Goal: Task Accomplishment & Management: Complete application form

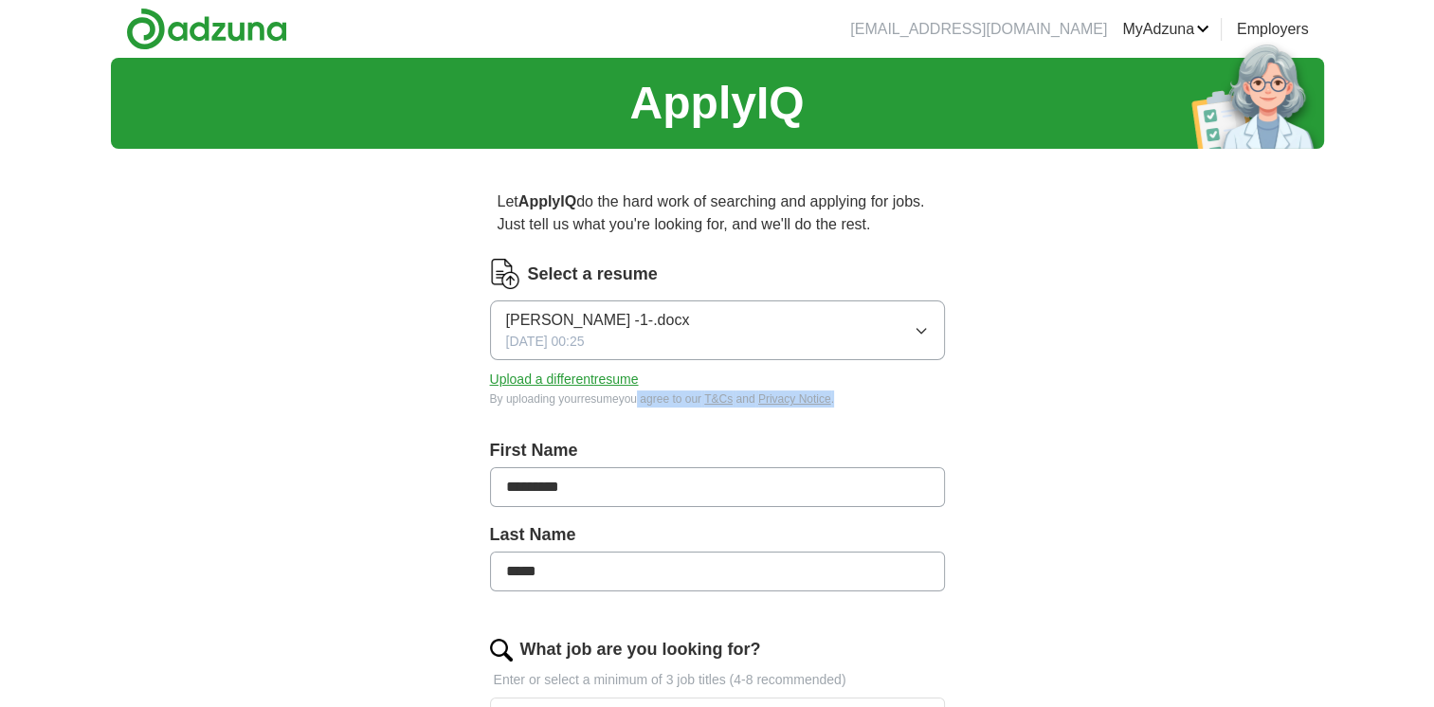
drag, startPoint x: 633, startPoint y: 407, endPoint x: 539, endPoint y: 462, distance: 108.8
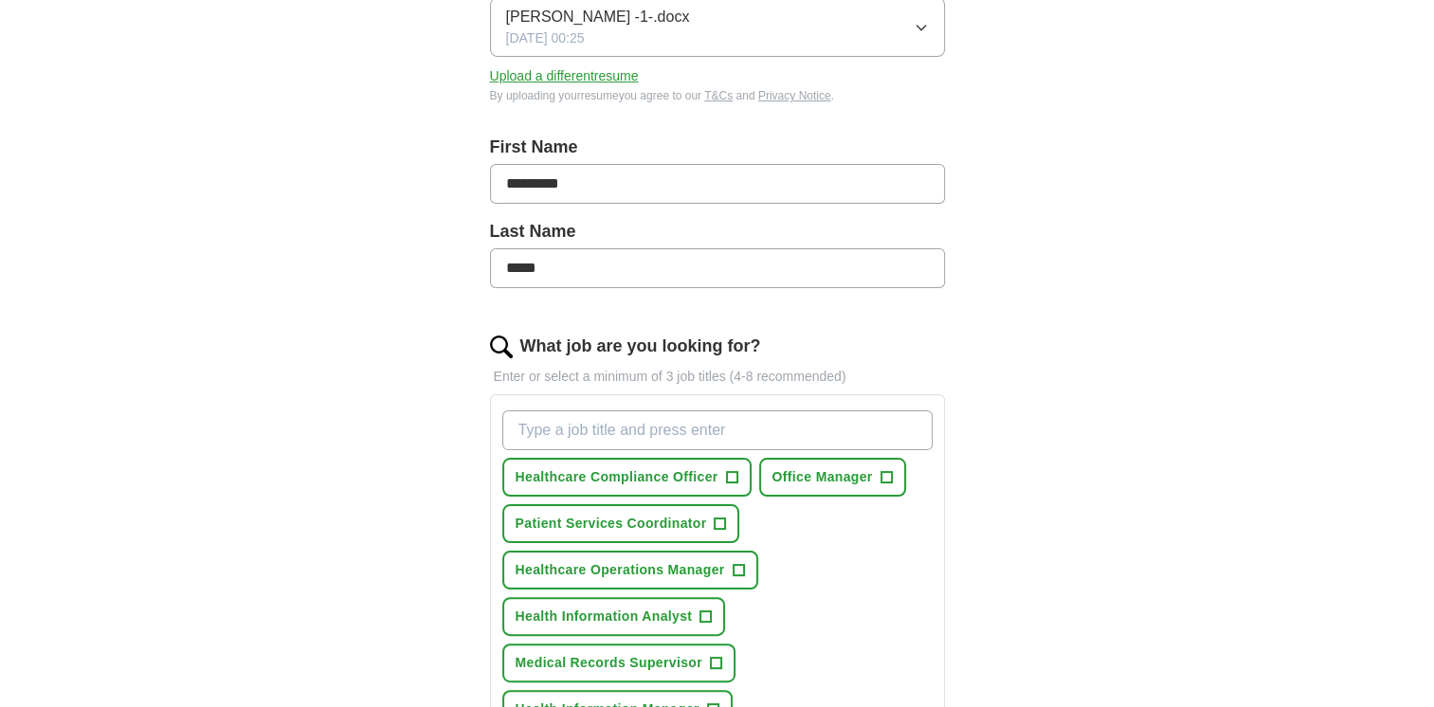
scroll to position [301, 0]
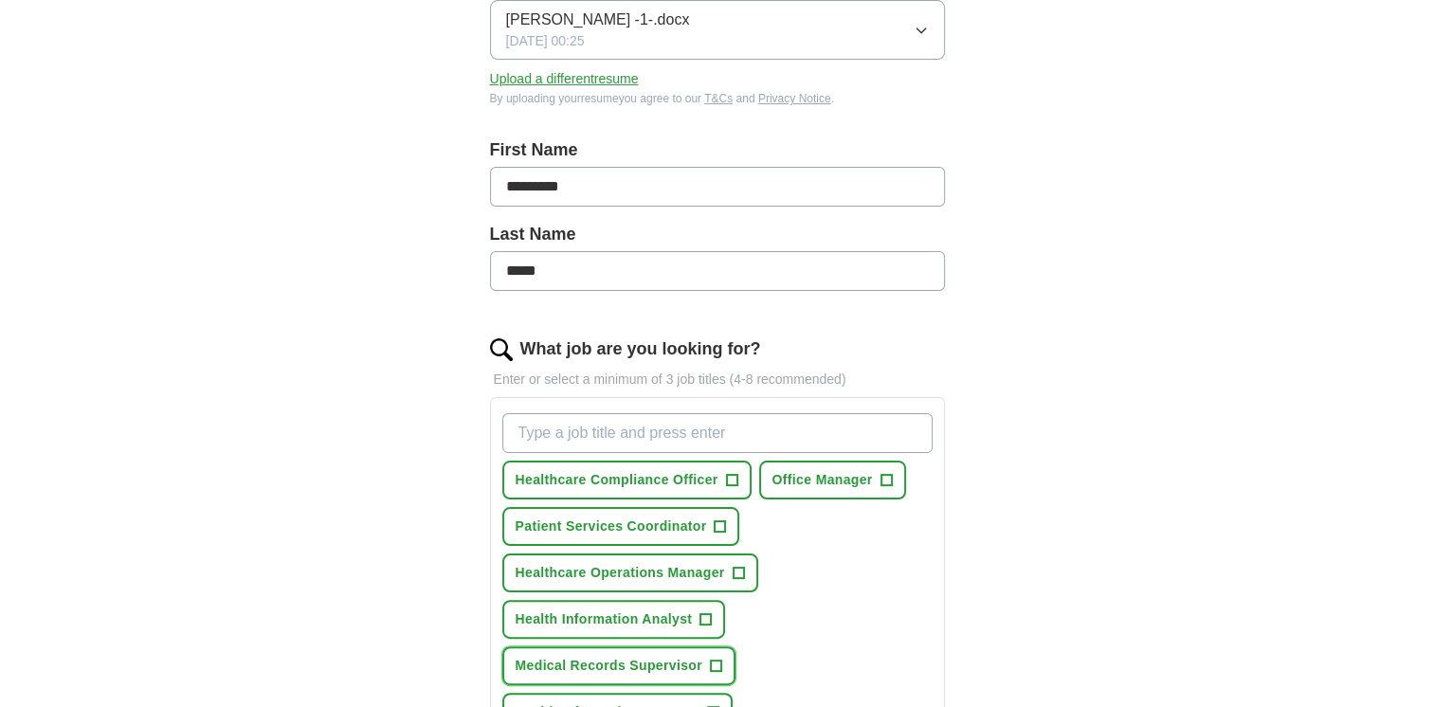
click at [713, 659] on span "+" at bounding box center [715, 666] width 11 height 15
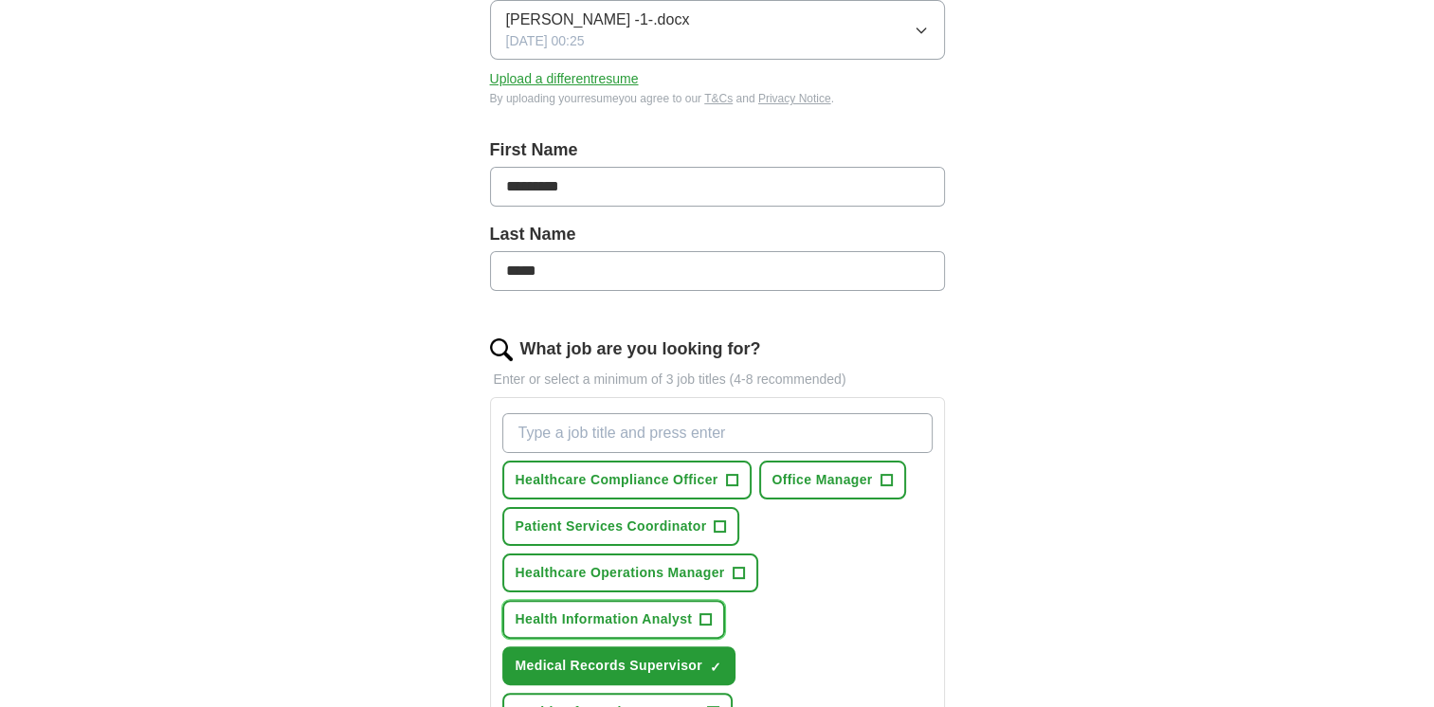
click at [705, 621] on span "+" at bounding box center [706, 619] width 11 height 15
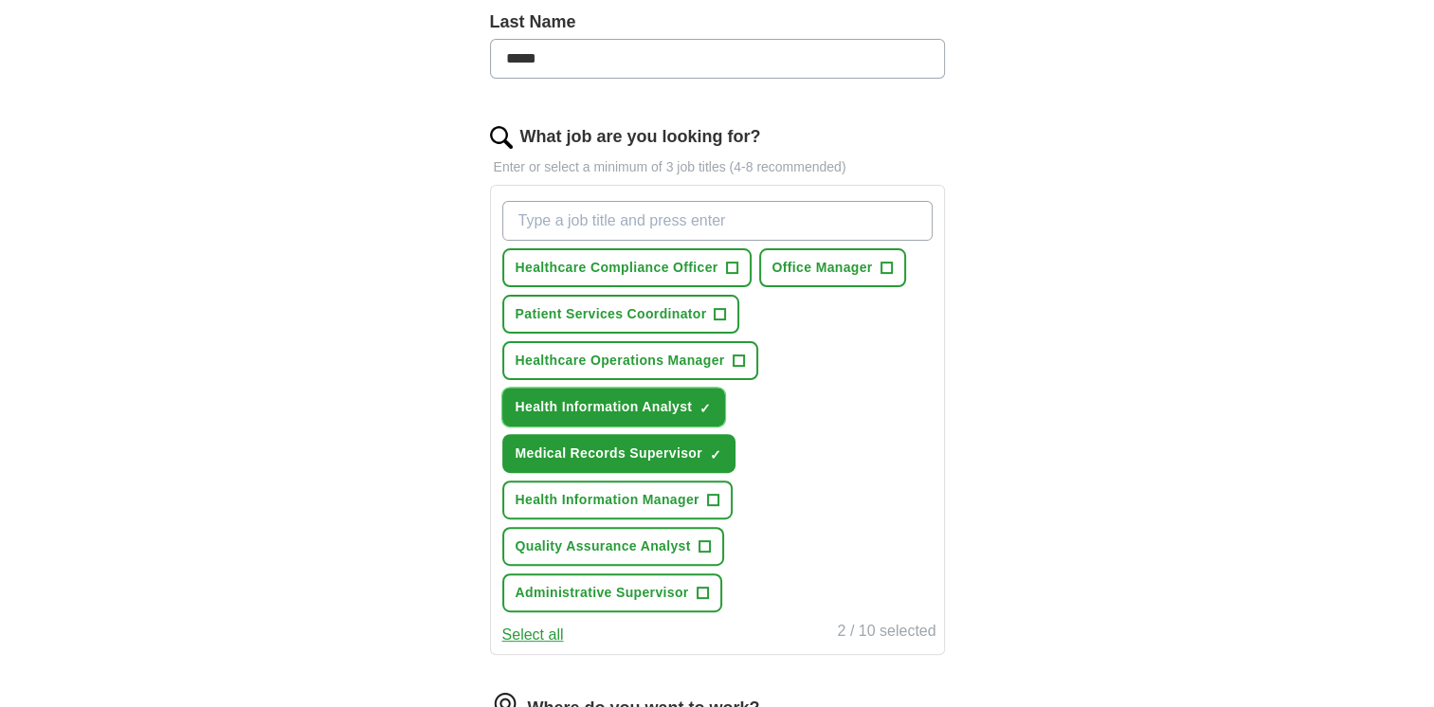
scroll to position [529, 0]
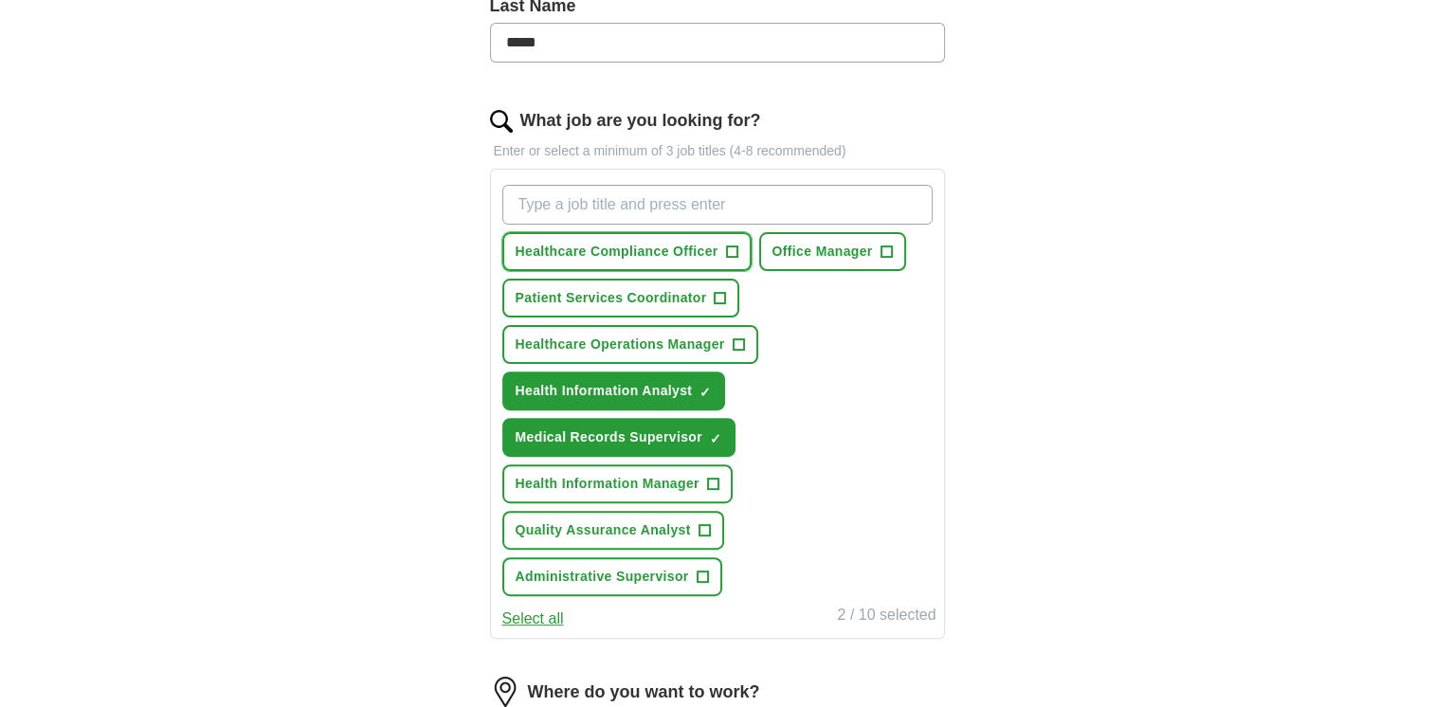
click at [729, 252] on span "+" at bounding box center [731, 252] width 11 height 15
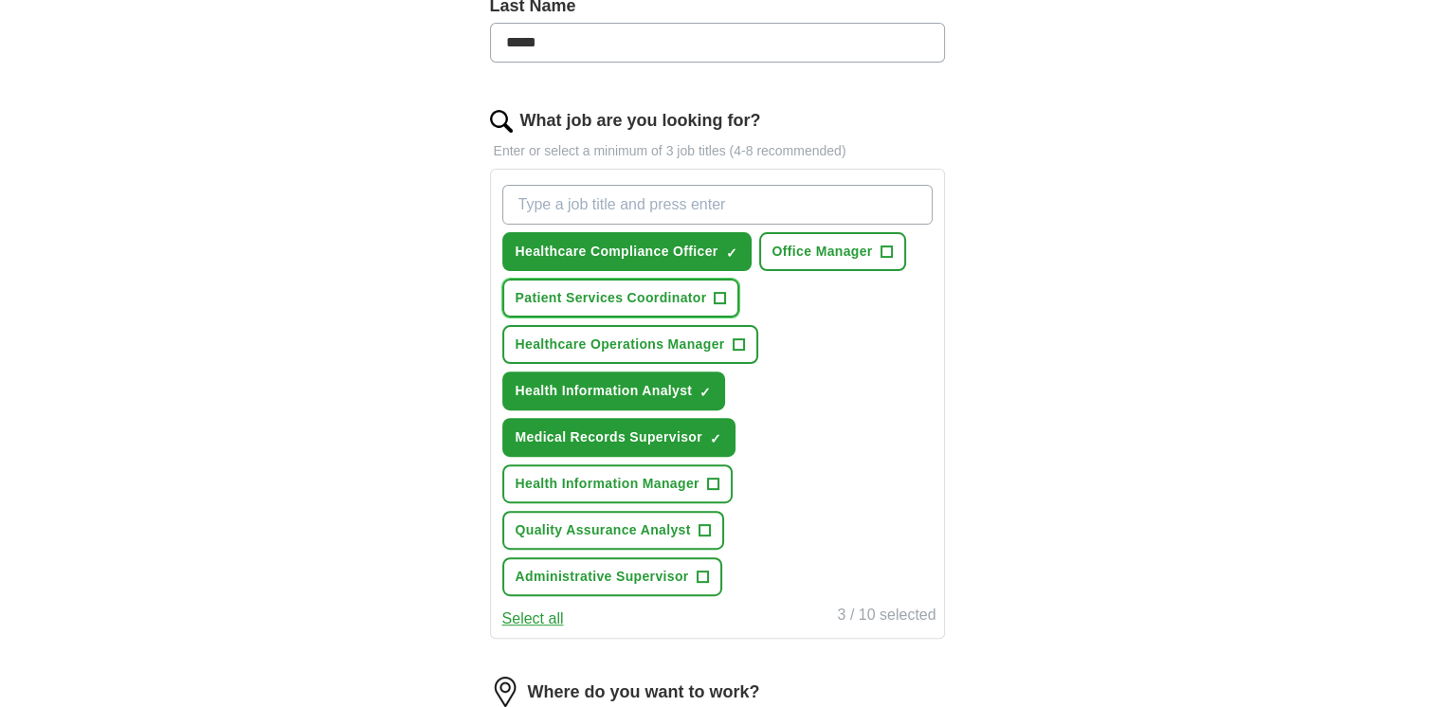
click at [718, 303] on button "Patient Services Coordinator +" at bounding box center [621, 298] width 238 height 39
click at [901, 247] on button "Office Manager +" at bounding box center [832, 251] width 147 height 39
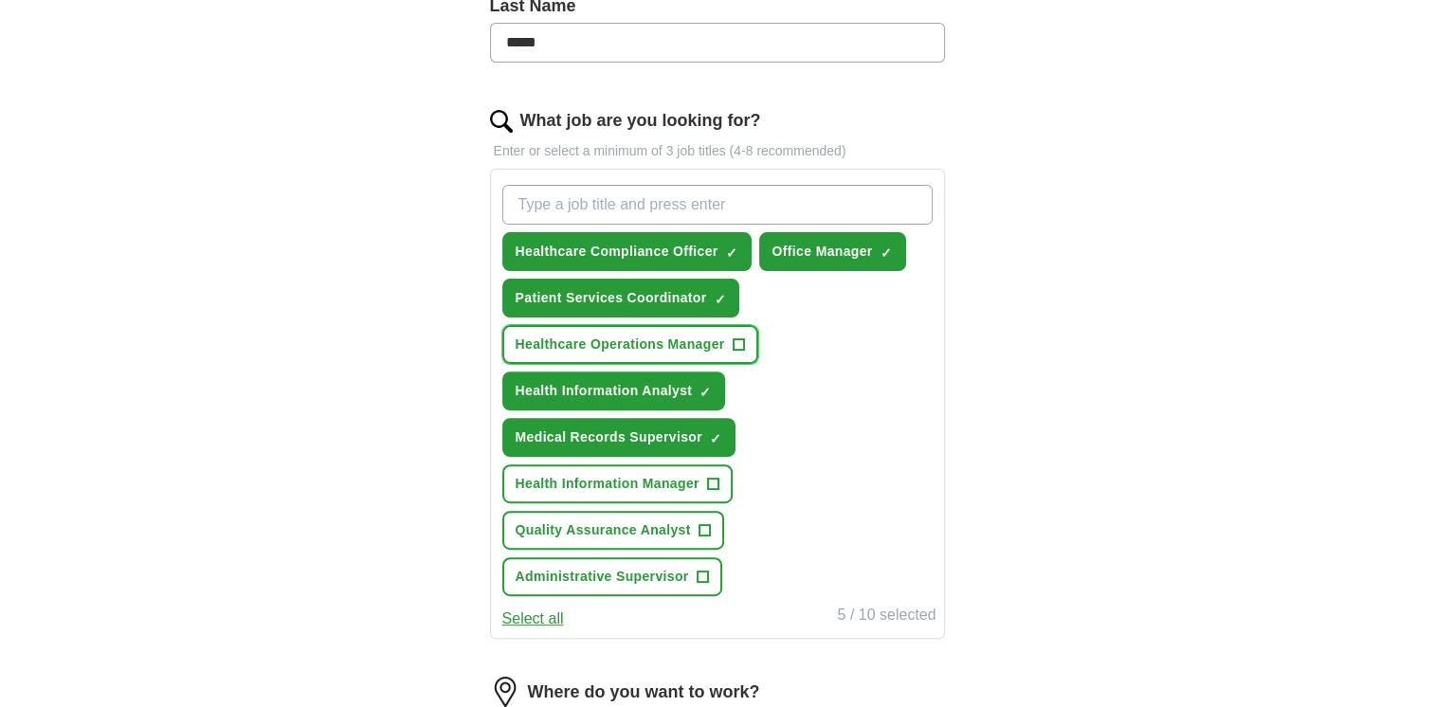
click at [733, 340] on span "+" at bounding box center [738, 345] width 11 height 15
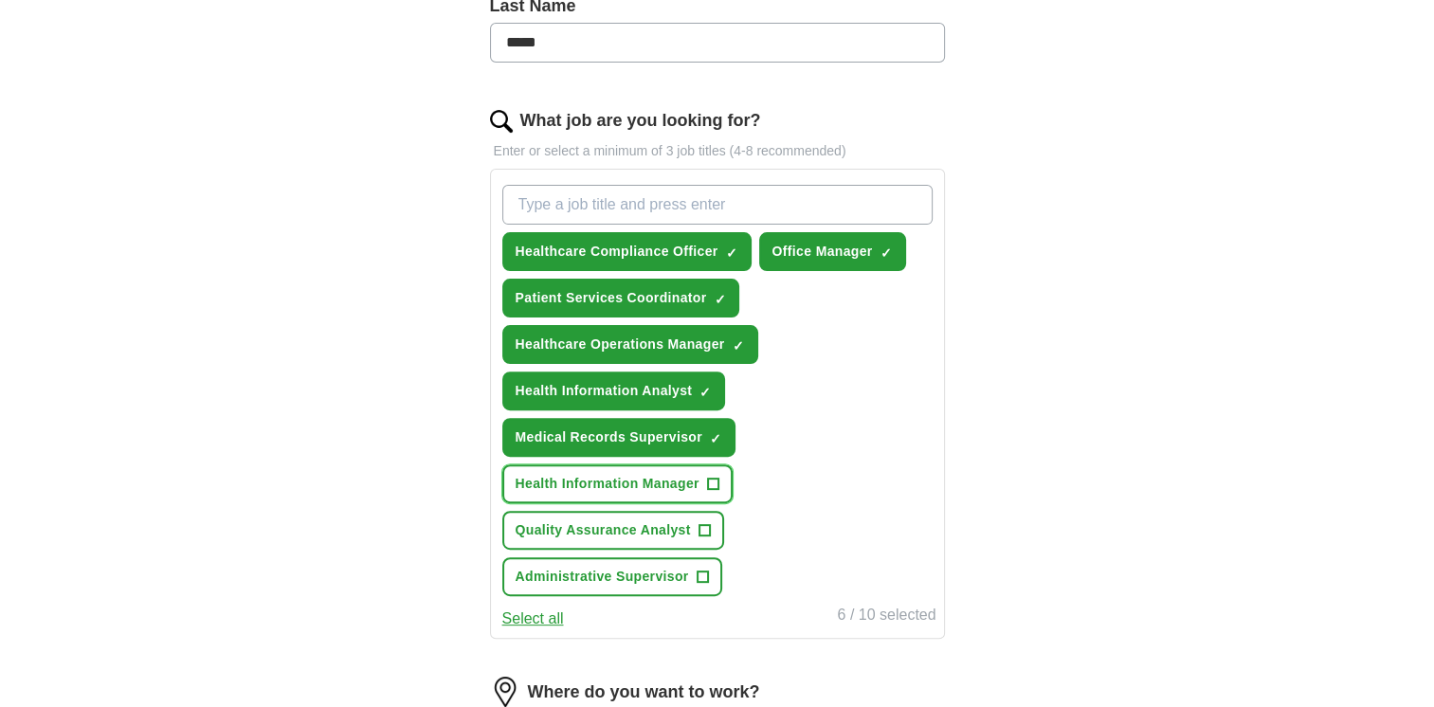
click at [704, 472] on button "Health Information Manager +" at bounding box center [617, 484] width 230 height 39
click at [535, 616] on button "Select all" at bounding box center [533, 619] width 62 height 23
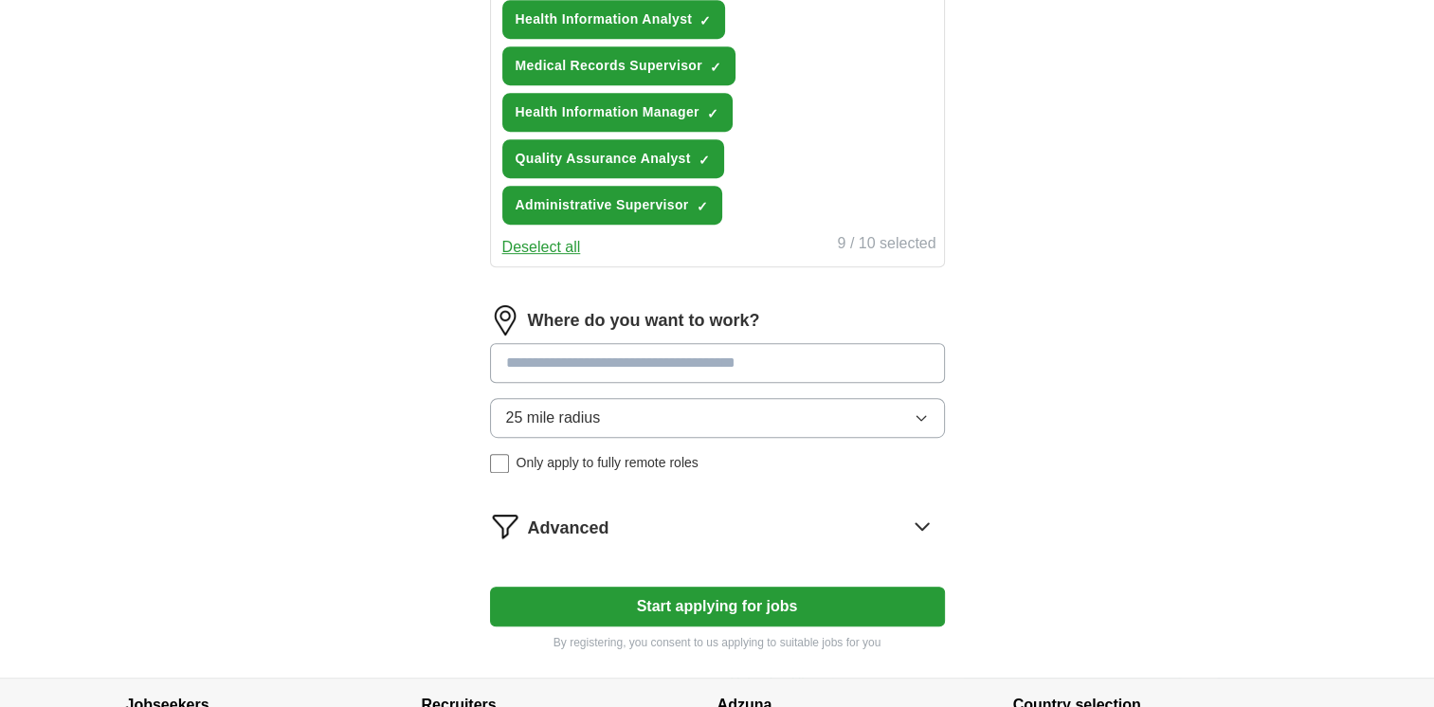
scroll to position [903, 0]
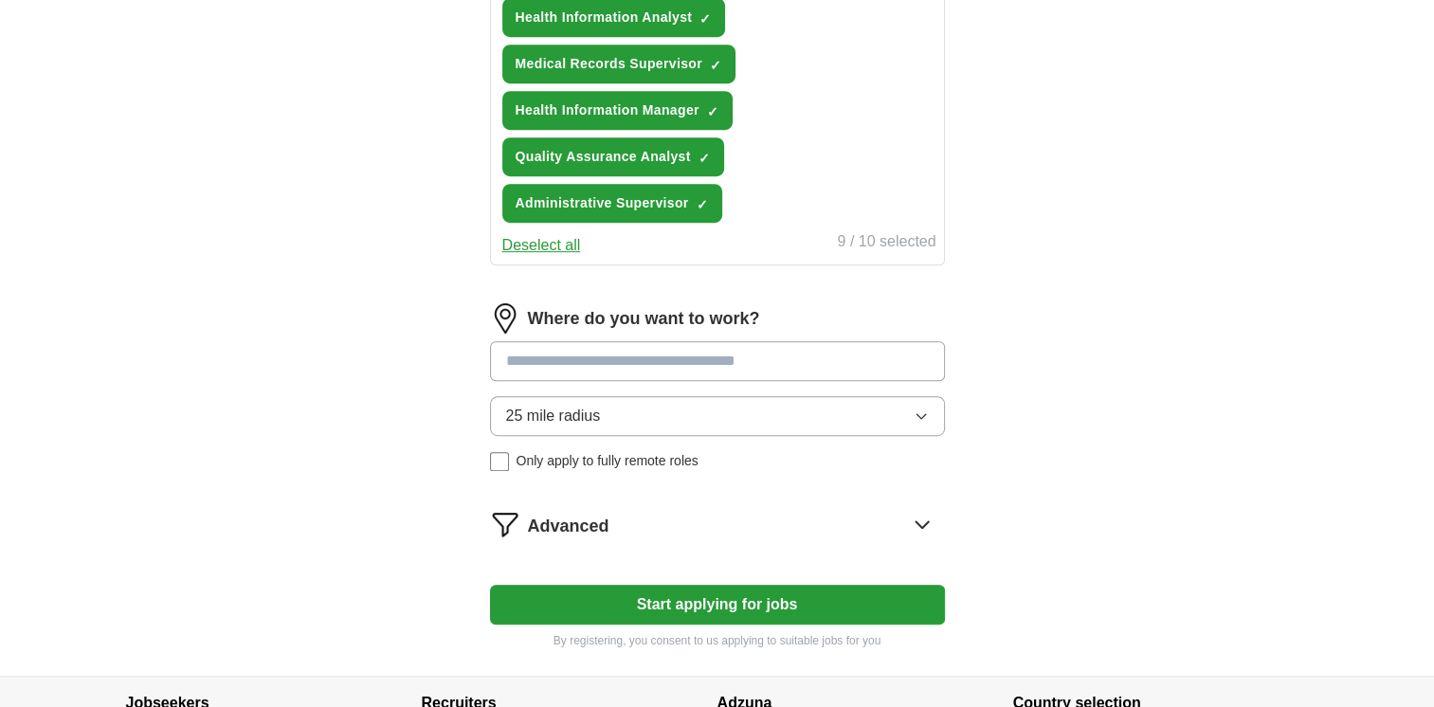
click at [854, 341] on input at bounding box center [717, 361] width 455 height 40
type input "***"
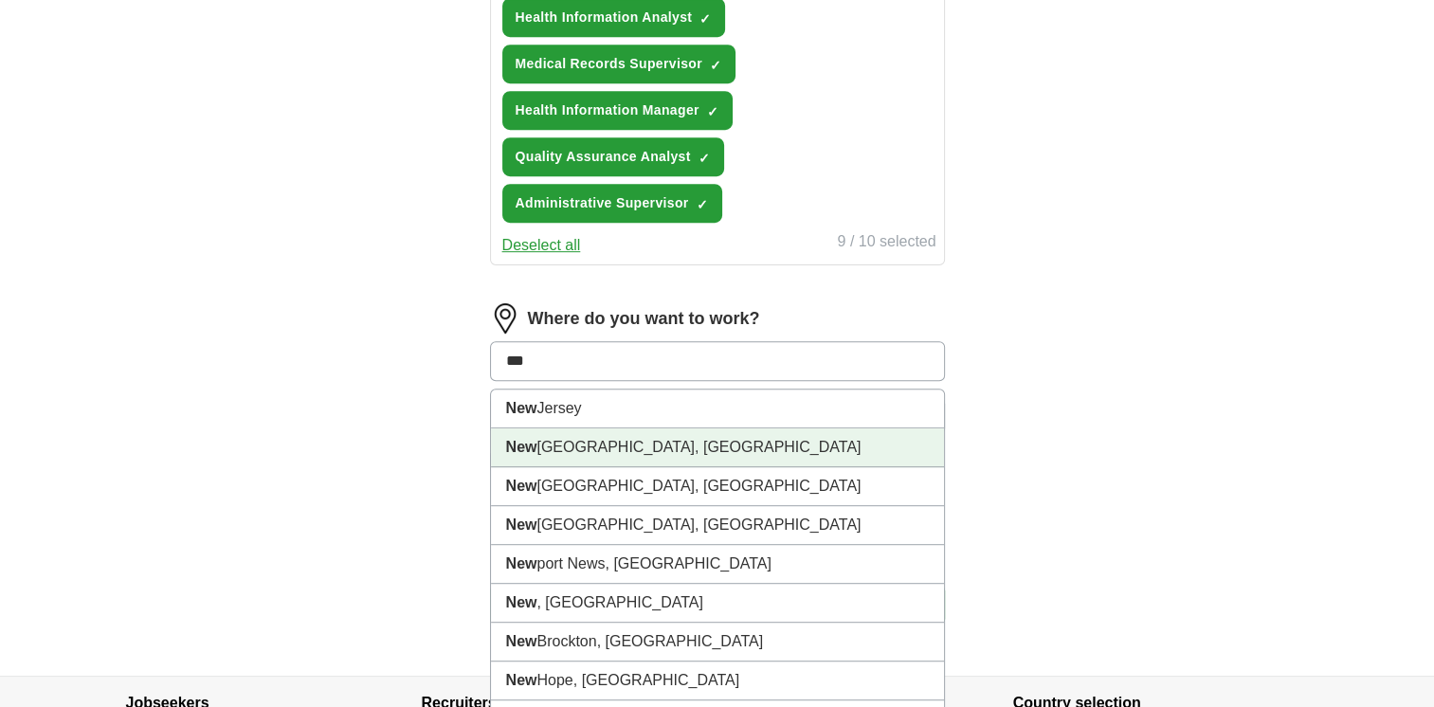
click at [743, 429] on li "[GEOGRAPHIC_DATA], [GEOGRAPHIC_DATA]" at bounding box center [717, 448] width 453 height 39
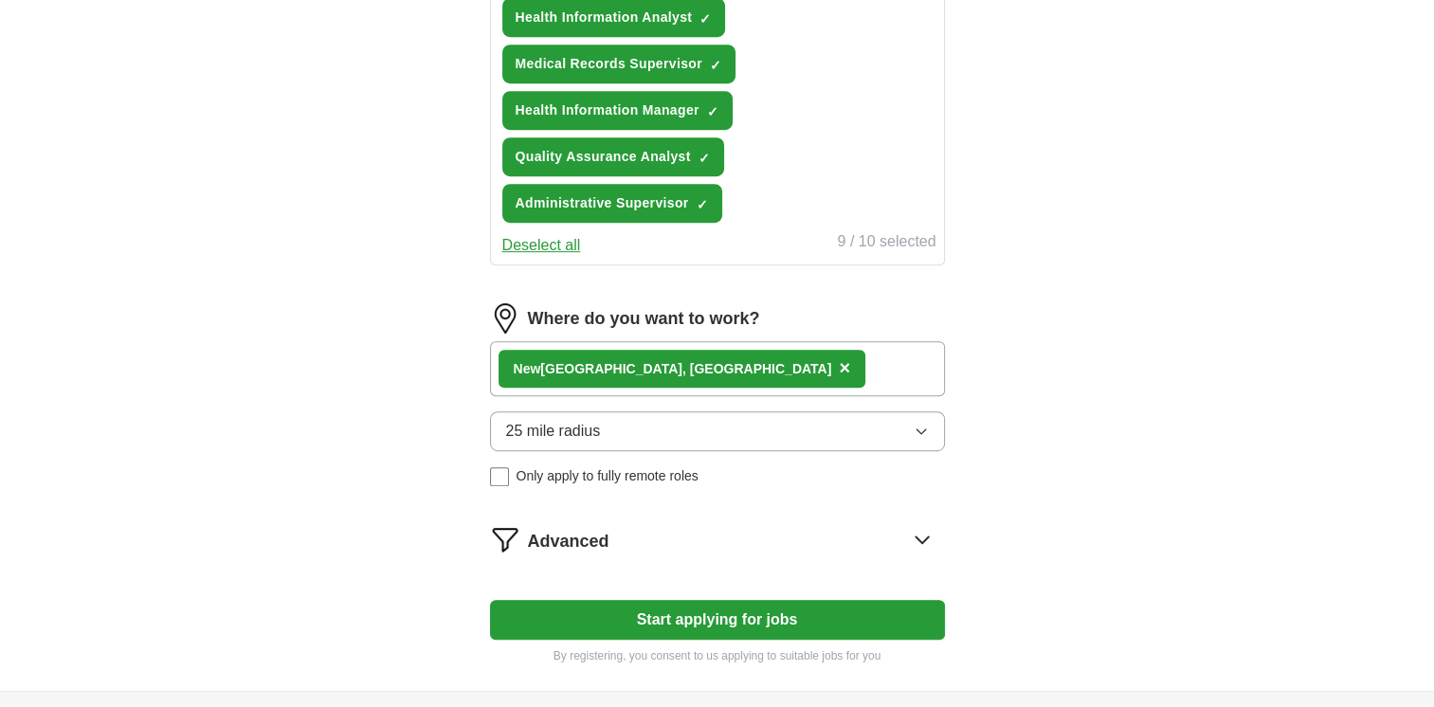
click at [514, 361] on strong "New" at bounding box center [527, 368] width 27 height 15
click at [535, 361] on strong "New" at bounding box center [527, 368] width 27 height 15
click at [839, 357] on span "×" at bounding box center [844, 367] width 11 height 21
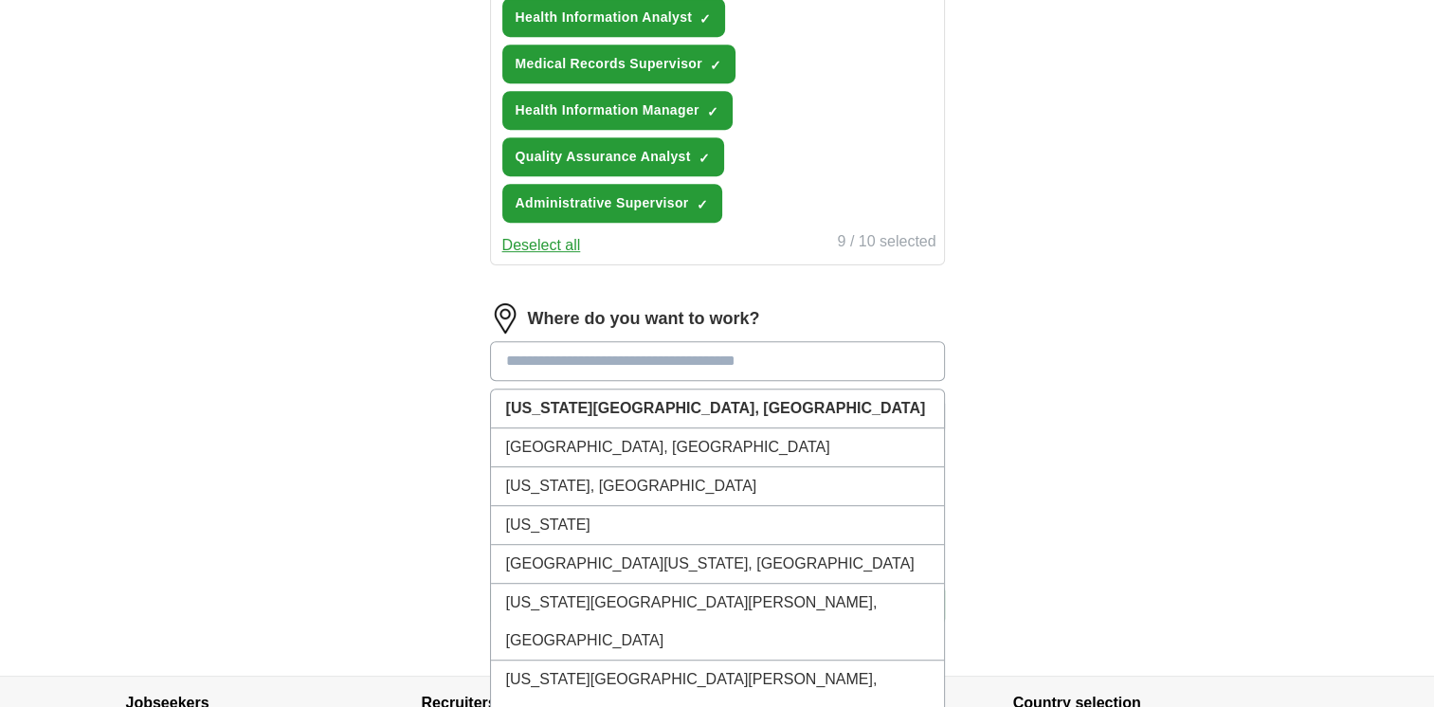
click at [648, 342] on input at bounding box center [717, 361] width 455 height 40
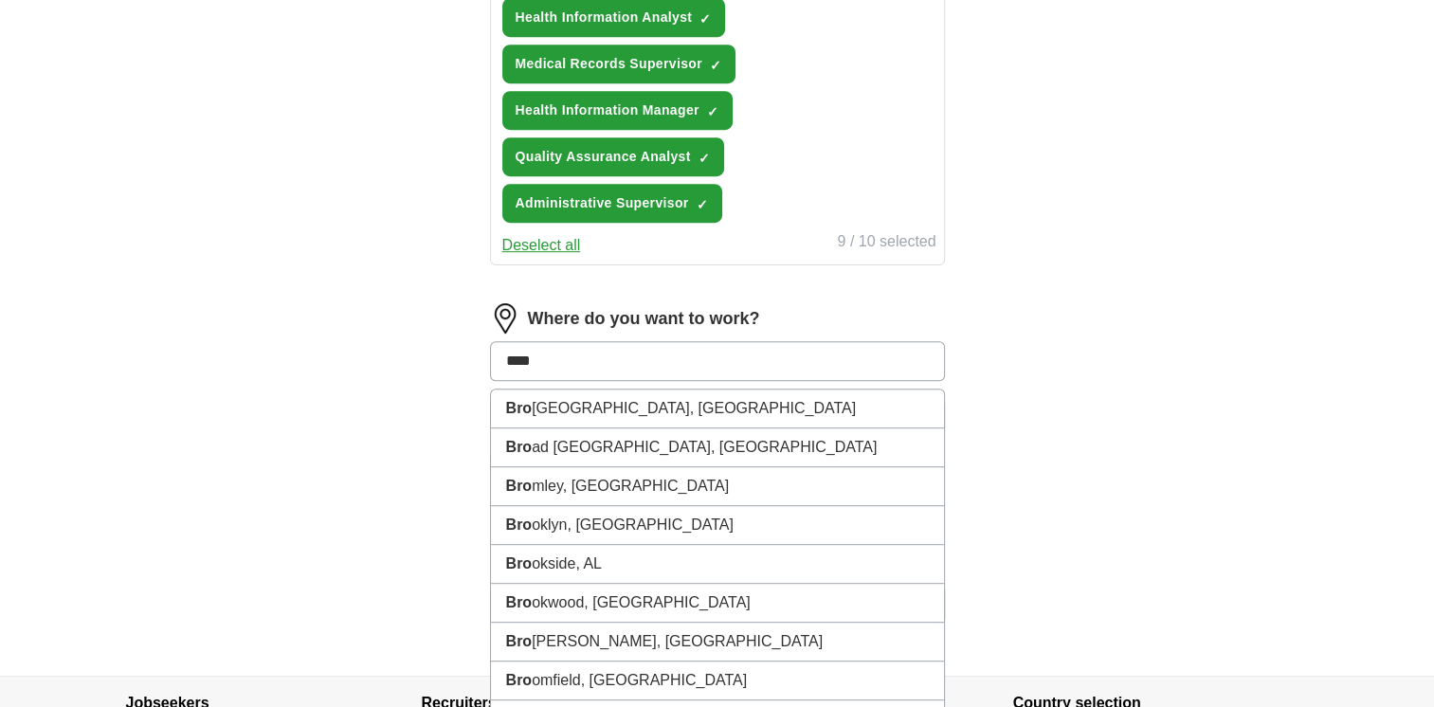
type input "*****"
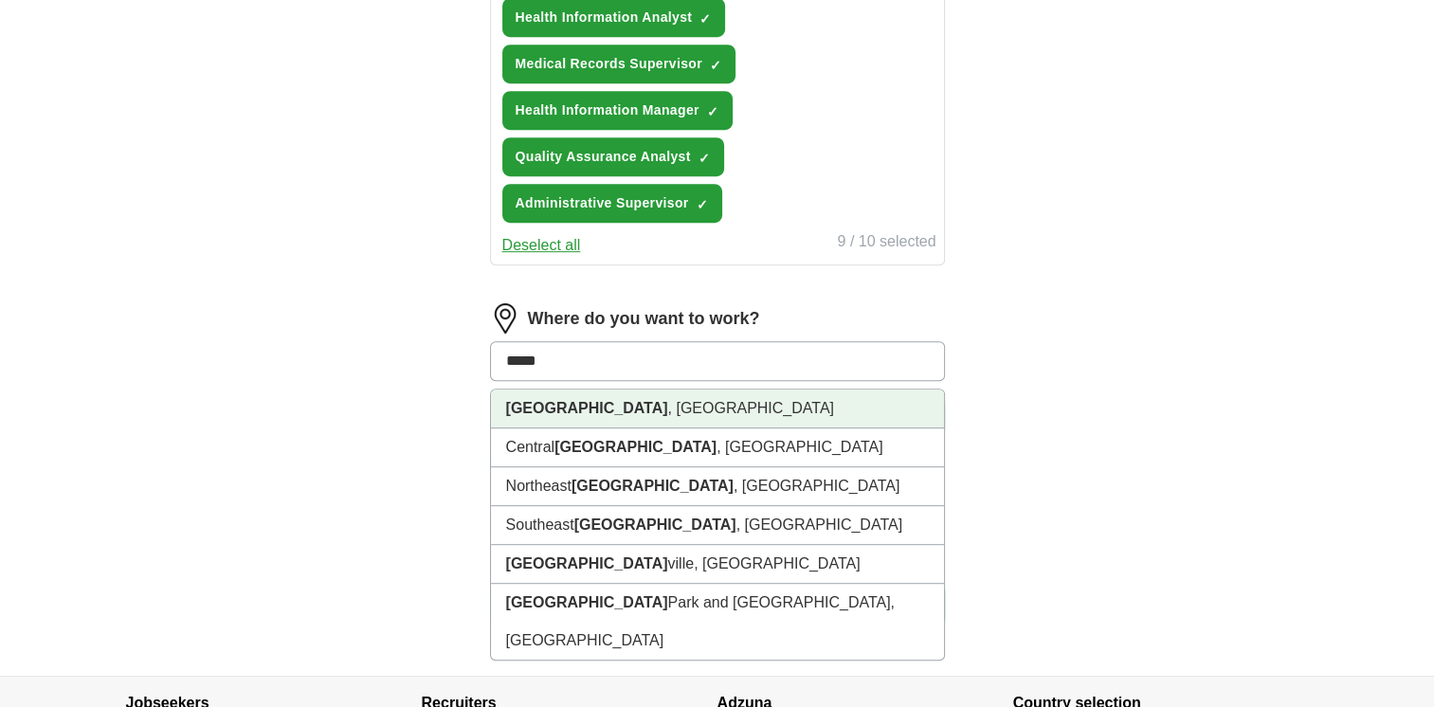
click at [561, 409] on li "[GEOGRAPHIC_DATA] , [GEOGRAPHIC_DATA]" at bounding box center [717, 409] width 453 height 39
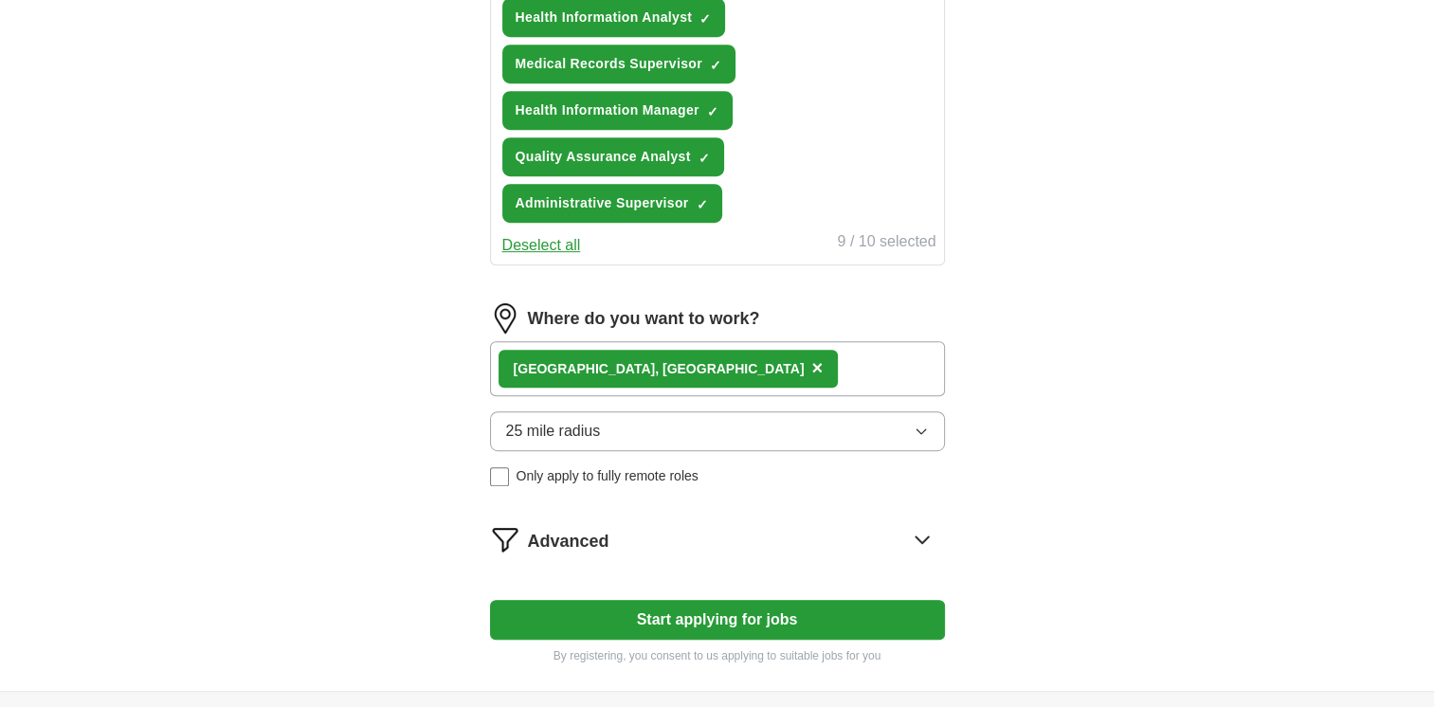
click at [683, 615] on button "Start applying for jobs" at bounding box center [717, 620] width 455 height 40
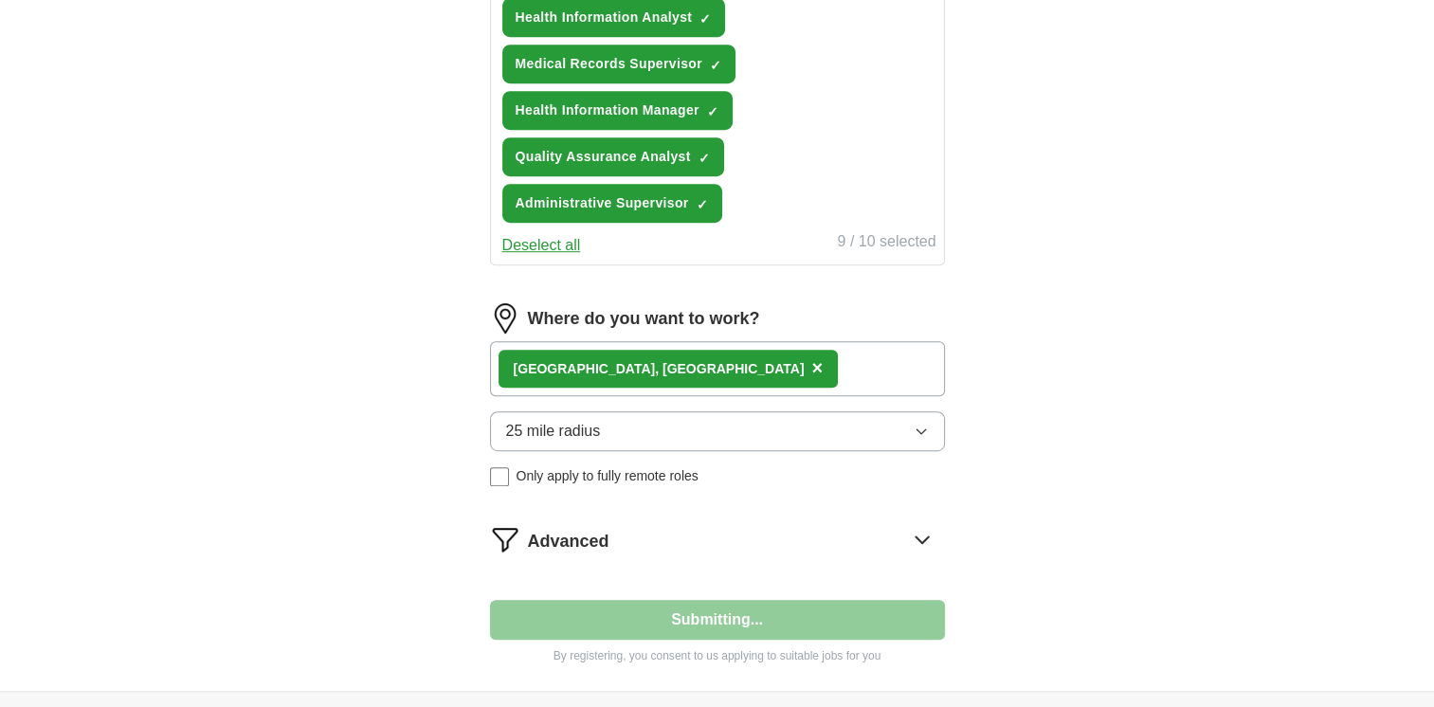
select select "**"
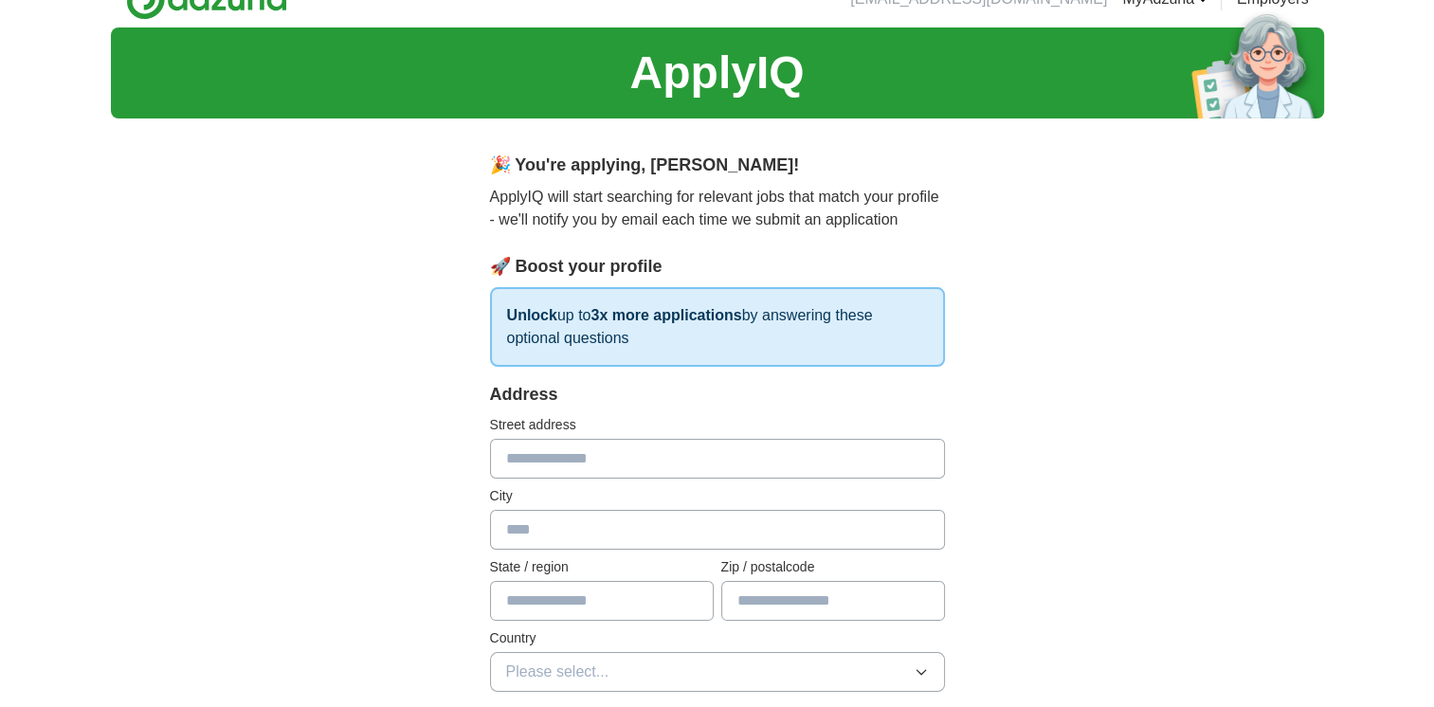
scroll to position [0, 0]
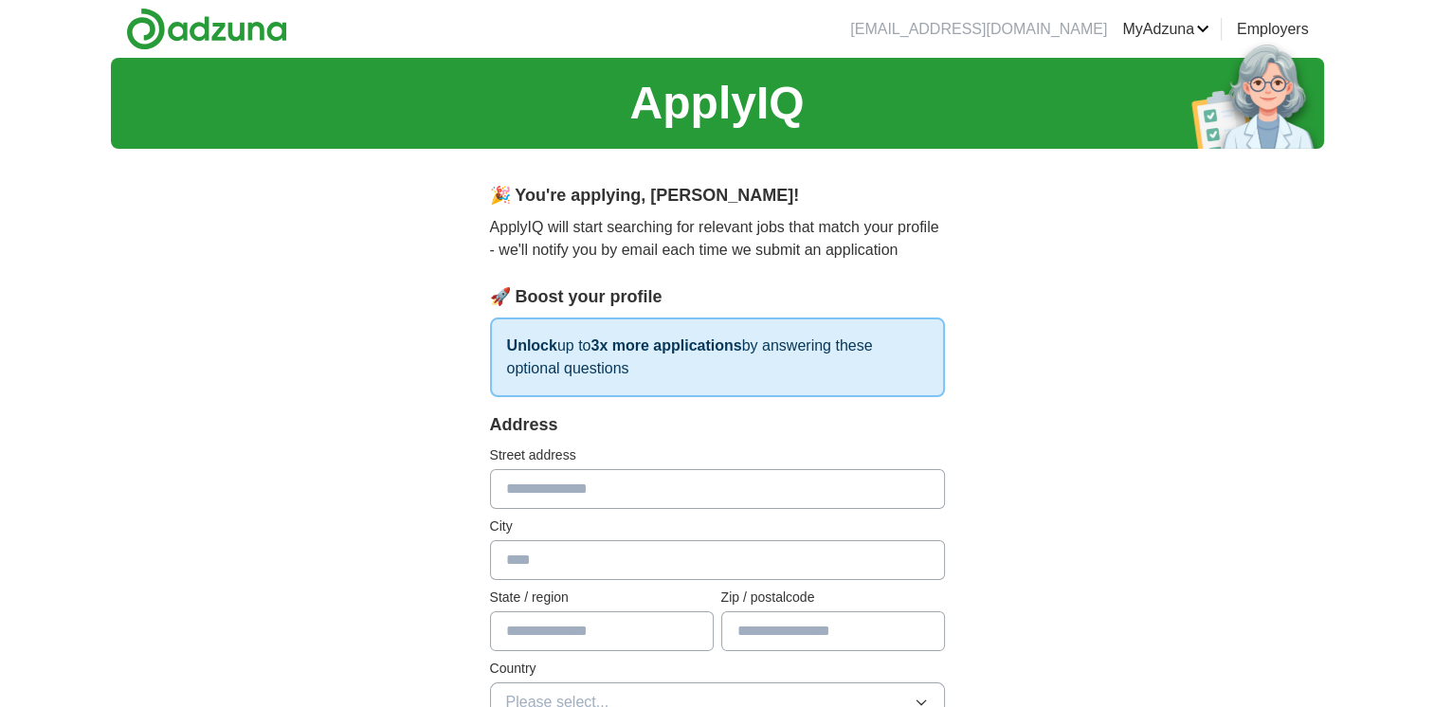
click at [630, 484] on input "text" at bounding box center [717, 489] width 455 height 40
type input "**********"
type input "*****"
type input "**"
type input "*****"
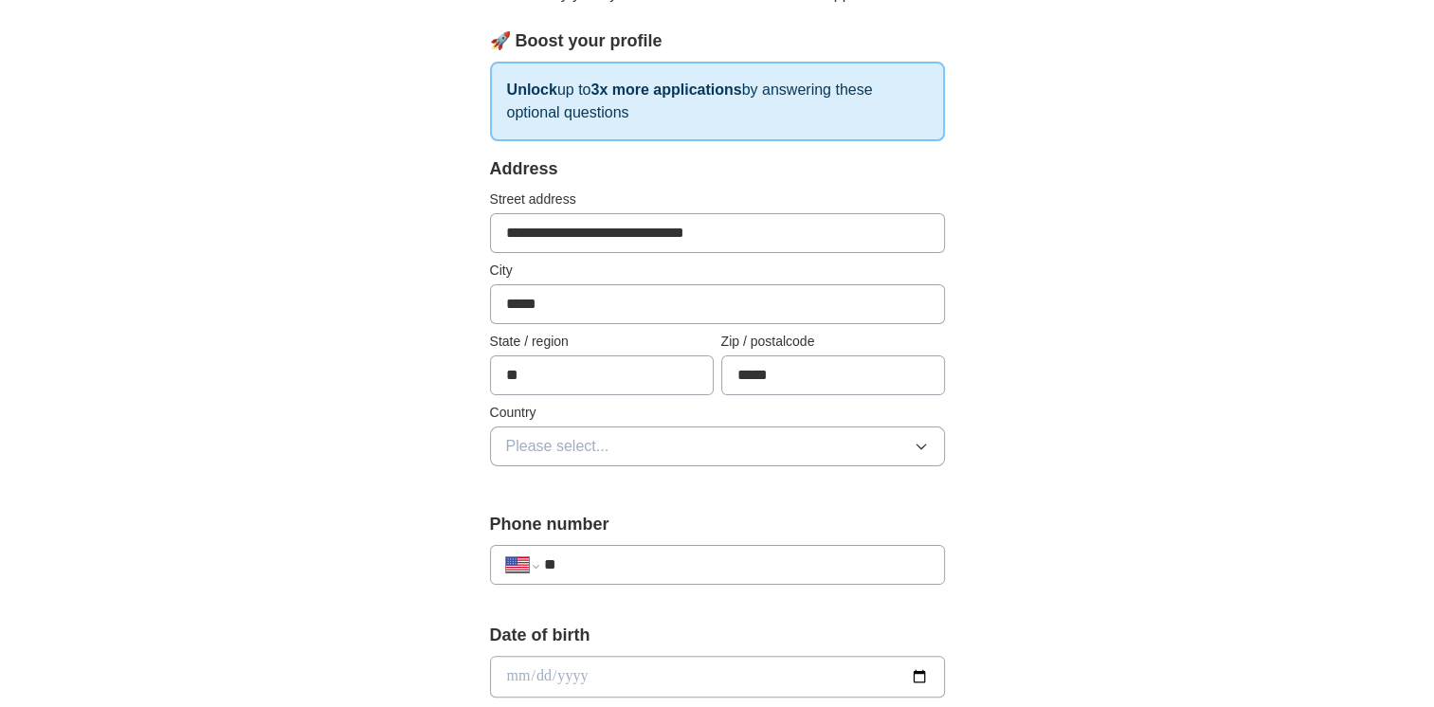
scroll to position [249, 0]
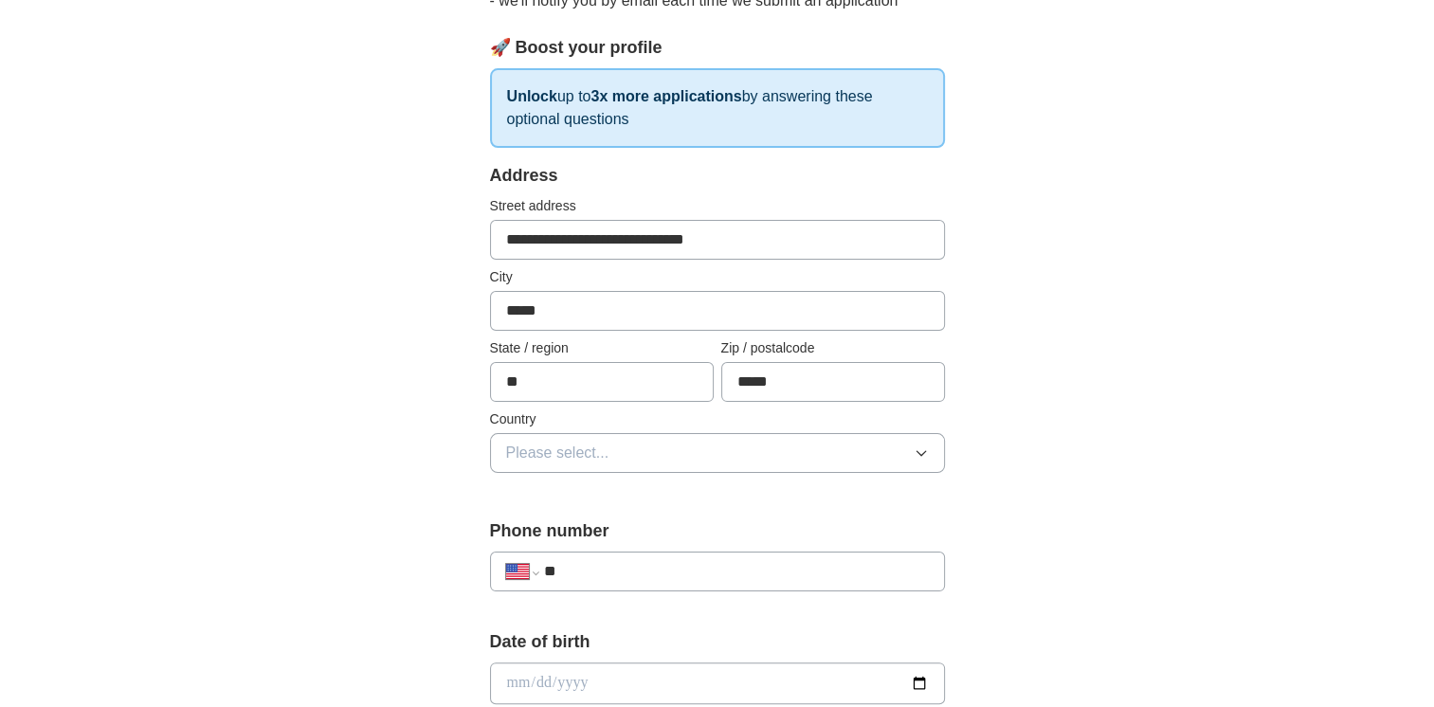
click at [918, 456] on icon "button" at bounding box center [921, 453] width 15 height 15
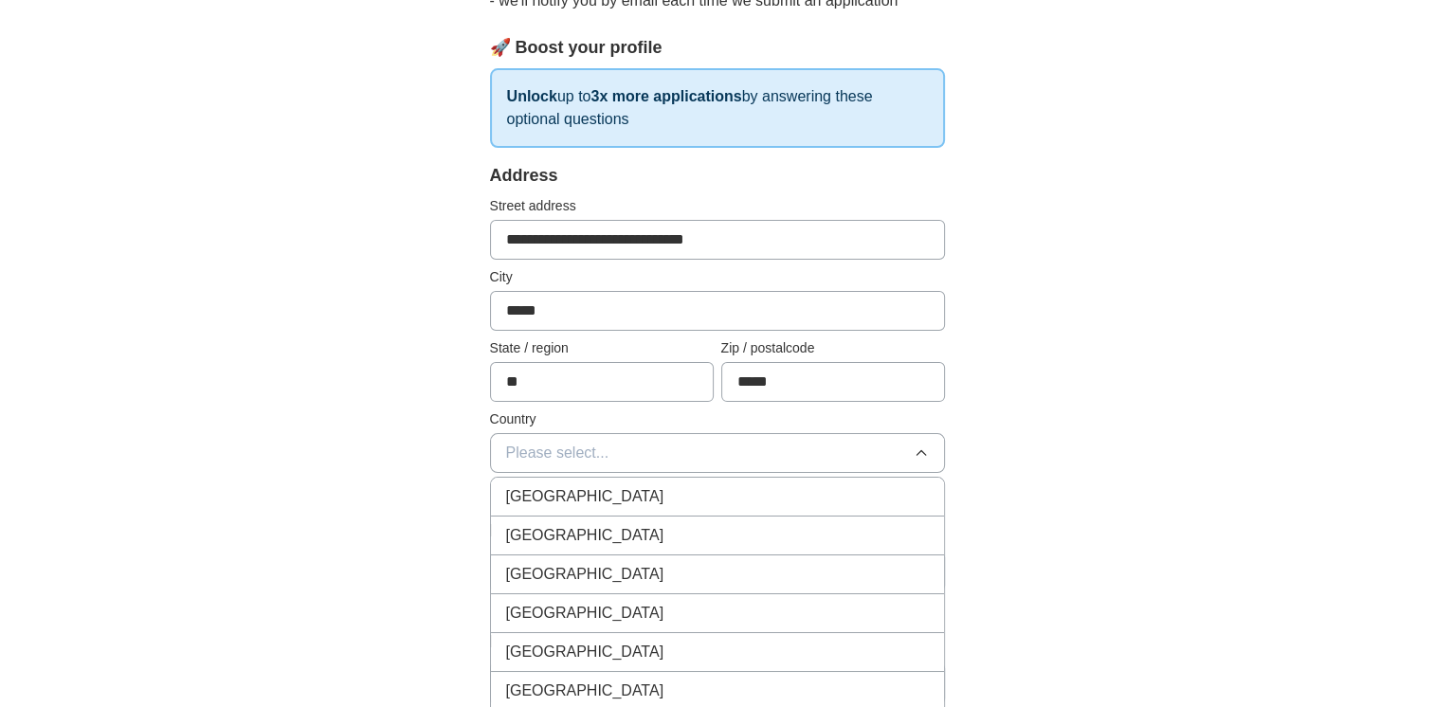
click at [788, 521] on li "[GEOGRAPHIC_DATA]" at bounding box center [717, 536] width 453 height 39
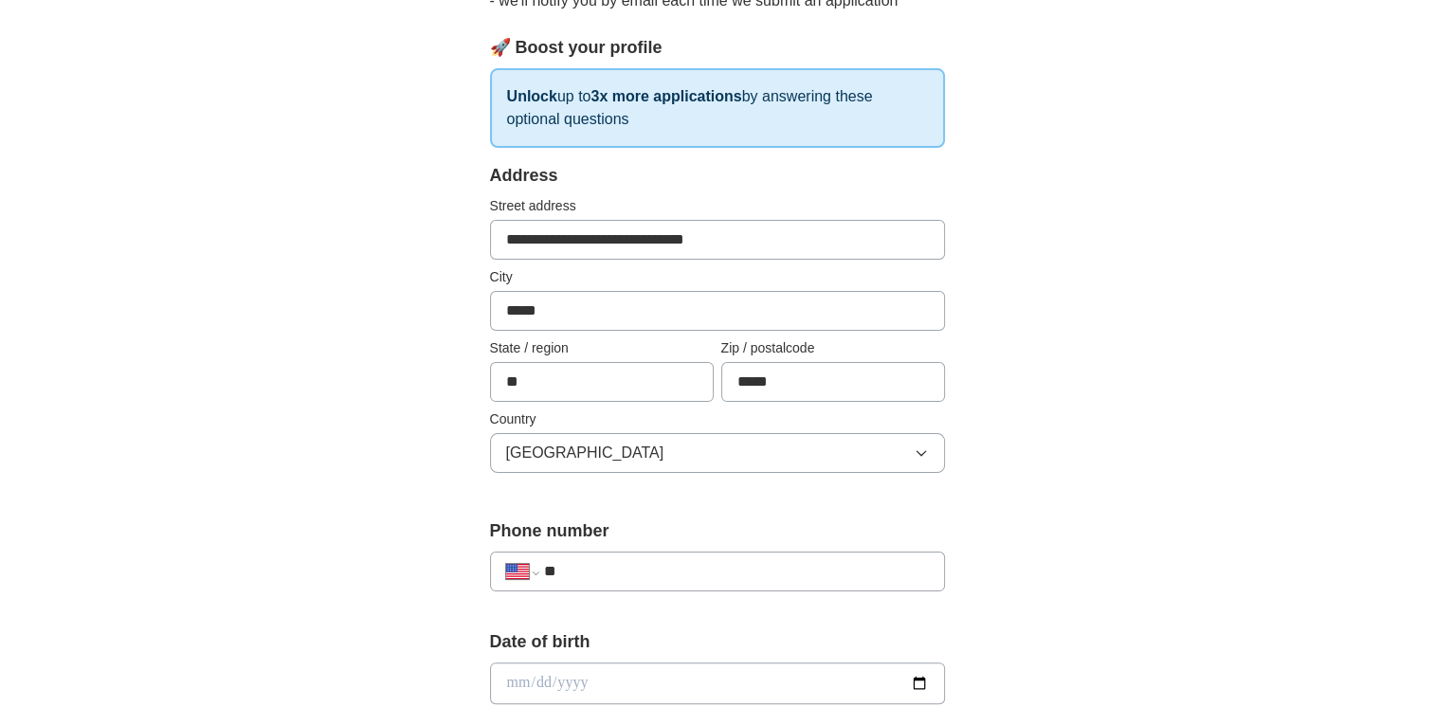
click at [766, 590] on div "**********" at bounding box center [717, 563] width 455 height 88
click at [763, 571] on input "**" at bounding box center [735, 571] width 385 height 23
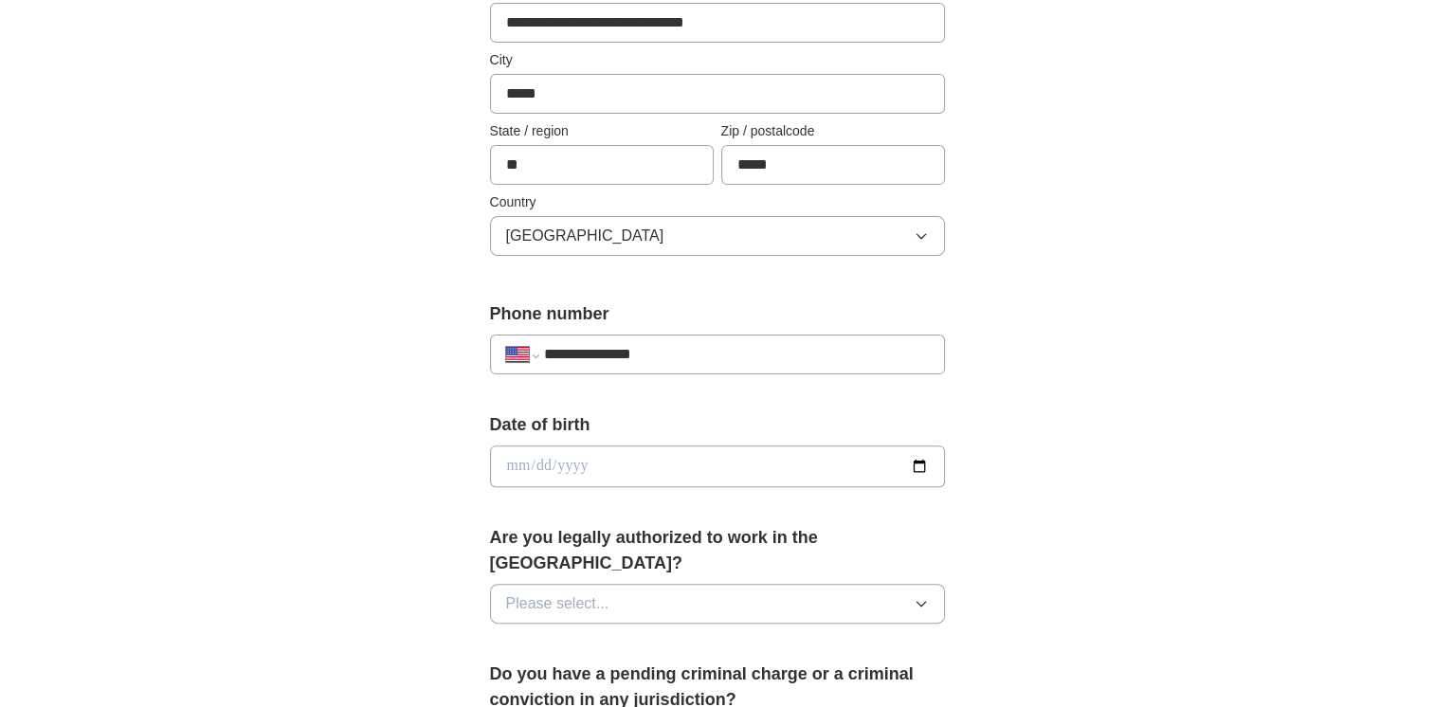
scroll to position [473, 0]
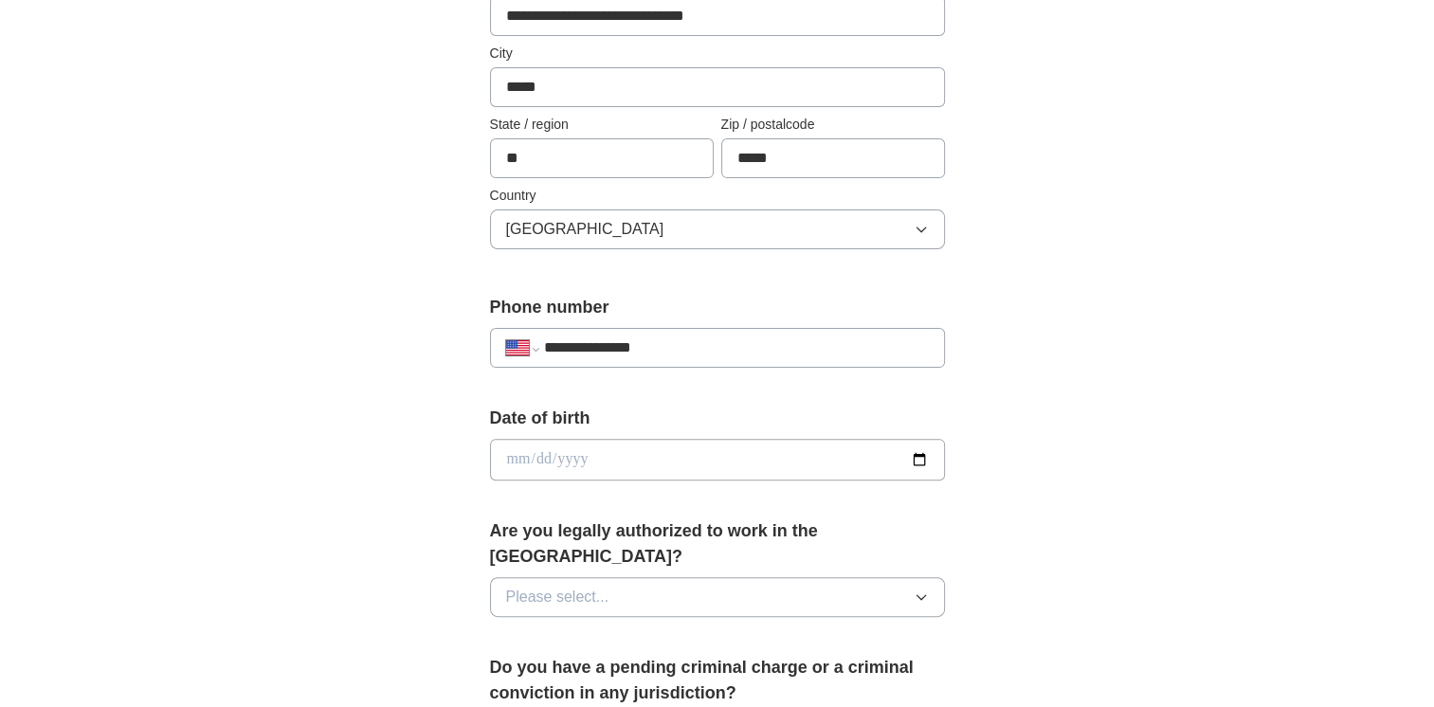
type input "**********"
click at [918, 446] on input "date" at bounding box center [717, 460] width 455 height 42
type input "**********"
click at [925, 590] on icon "button" at bounding box center [921, 597] width 15 height 15
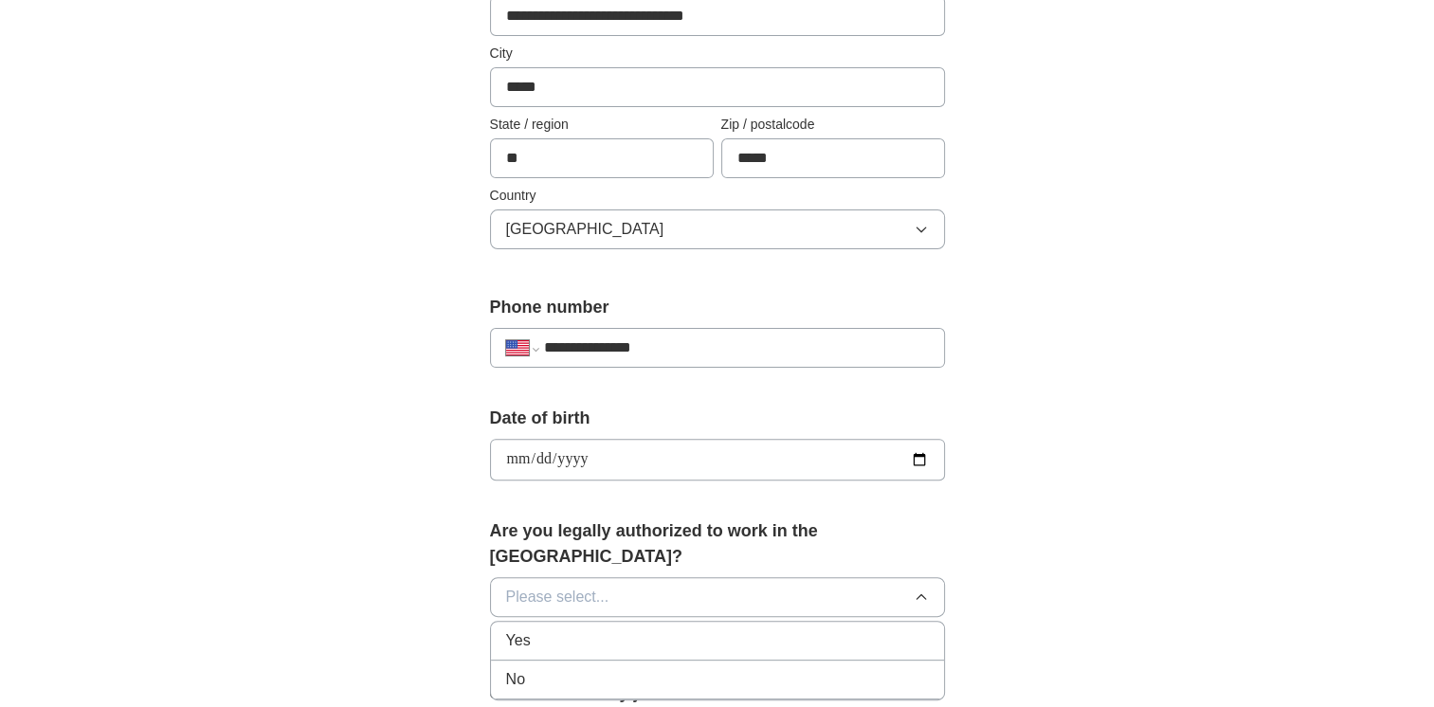
click at [644, 630] on div "Yes" at bounding box center [717, 641] width 423 height 23
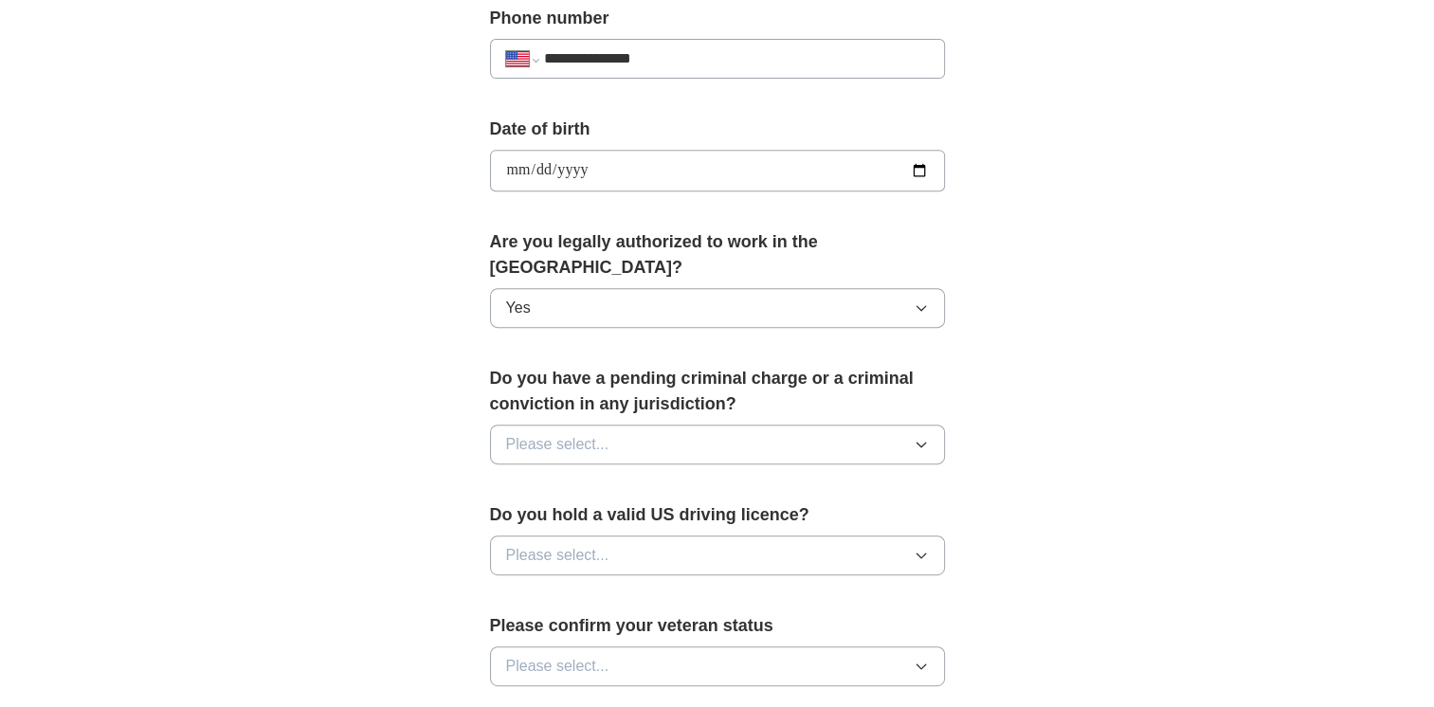
scroll to position [749, 0]
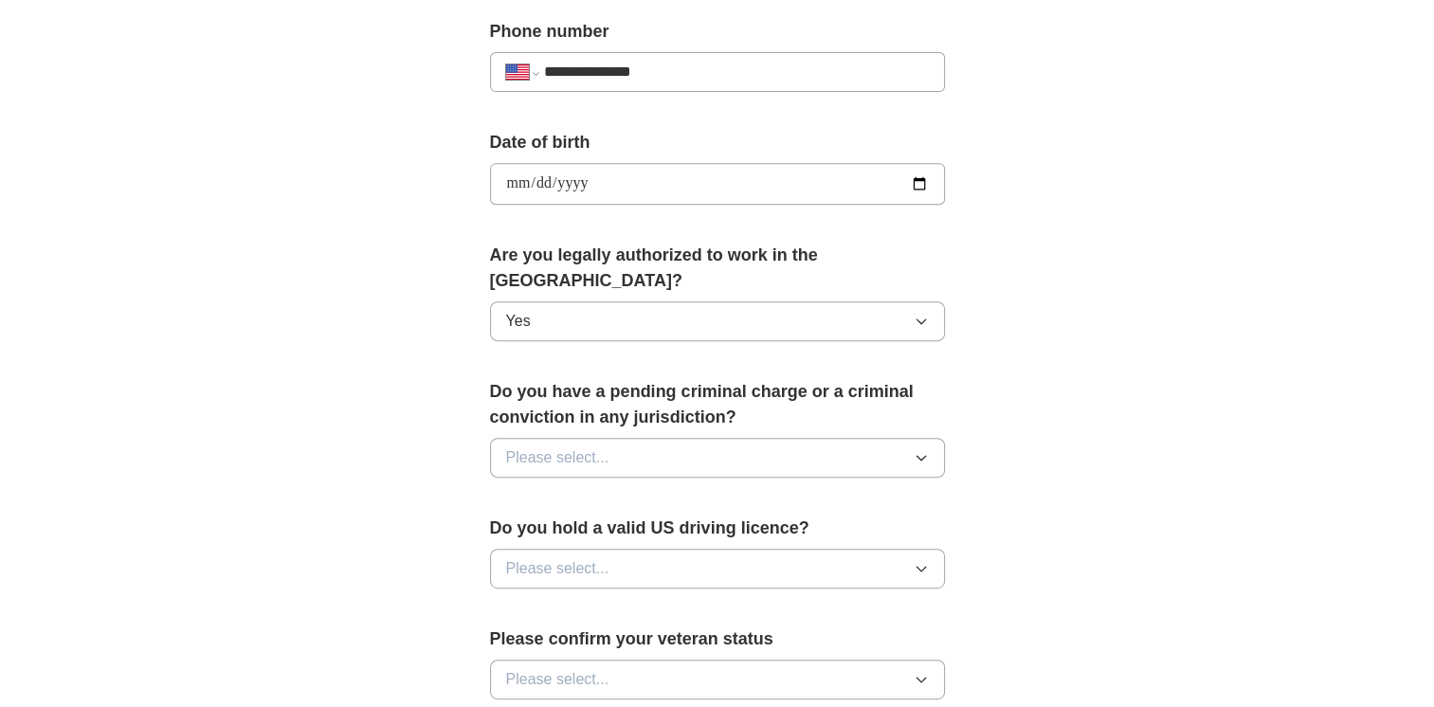
click at [925, 450] on icon "button" at bounding box center [921, 457] width 15 height 15
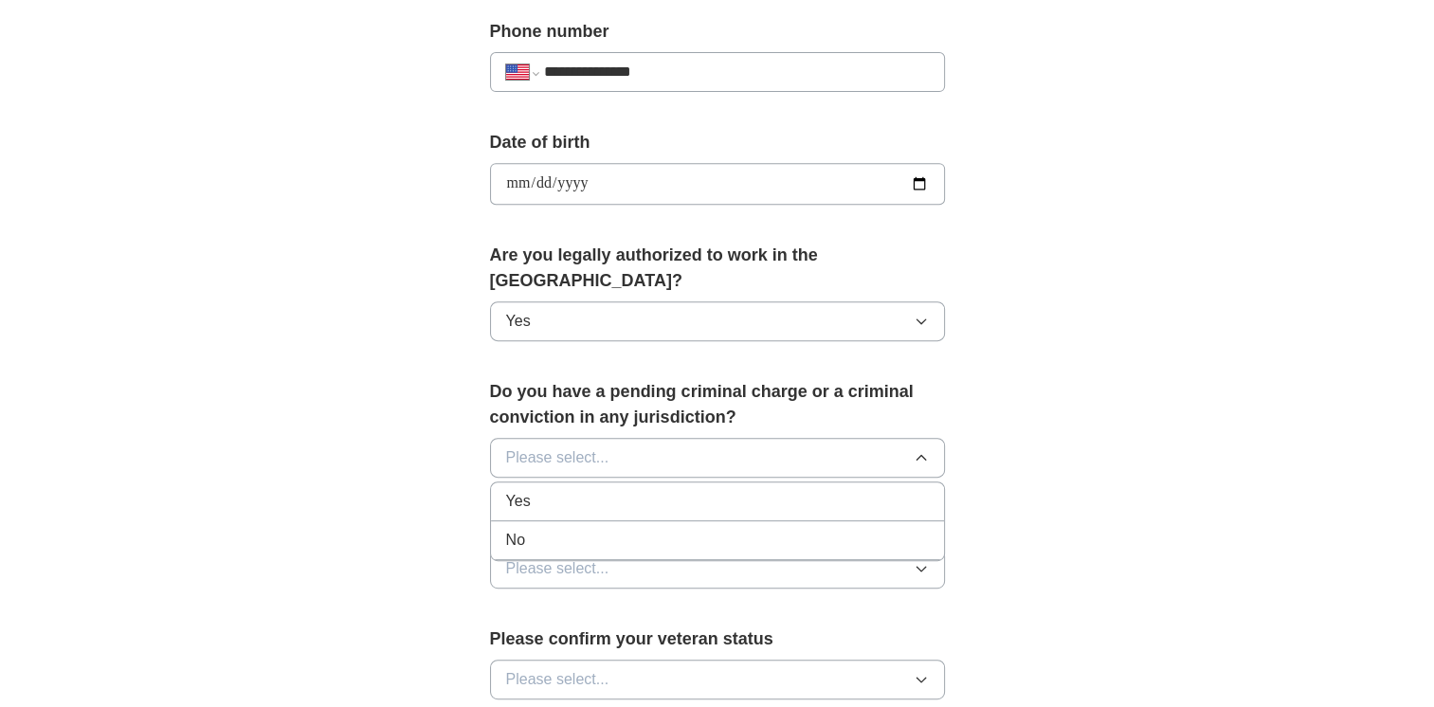
click at [766, 529] on li "No" at bounding box center [717, 540] width 453 height 39
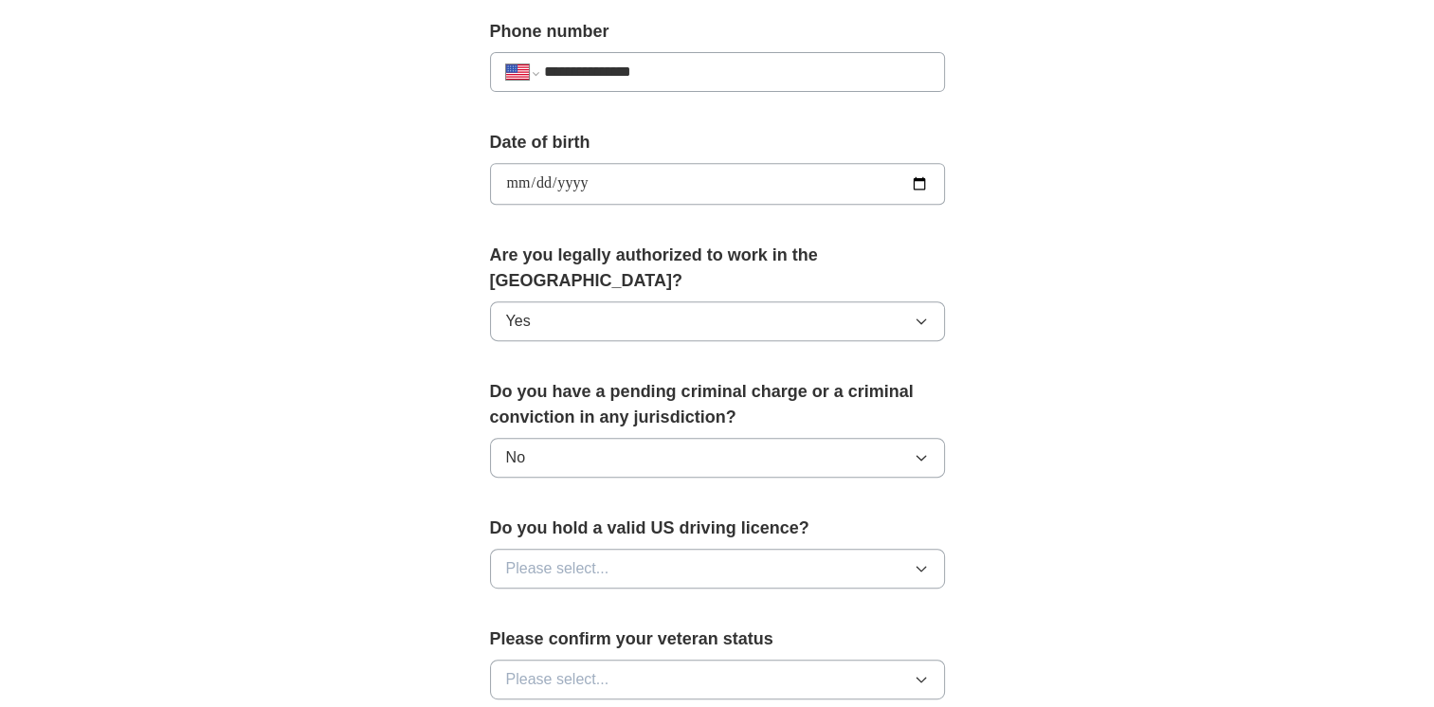
click at [922, 561] on icon "button" at bounding box center [921, 568] width 15 height 15
click at [756, 594] on li "Yes" at bounding box center [717, 613] width 453 height 39
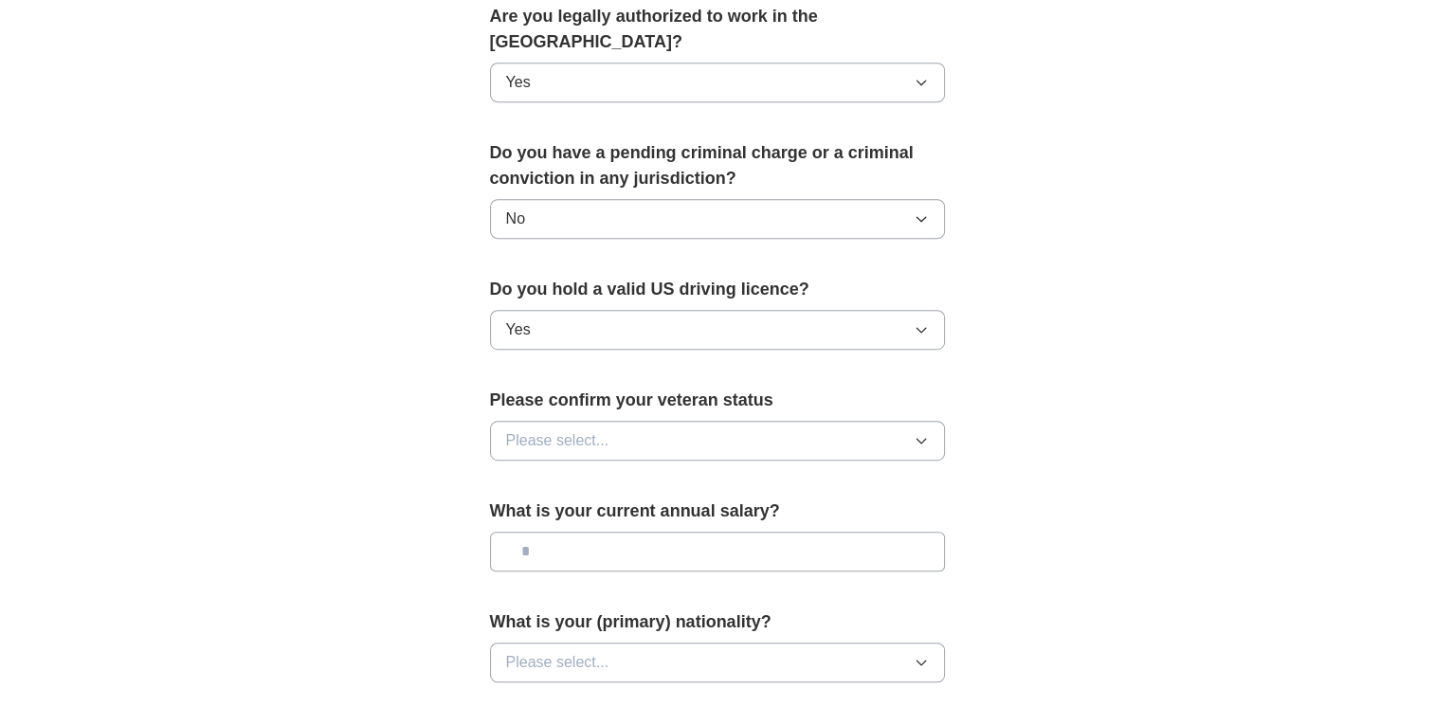
scroll to position [1014, 0]
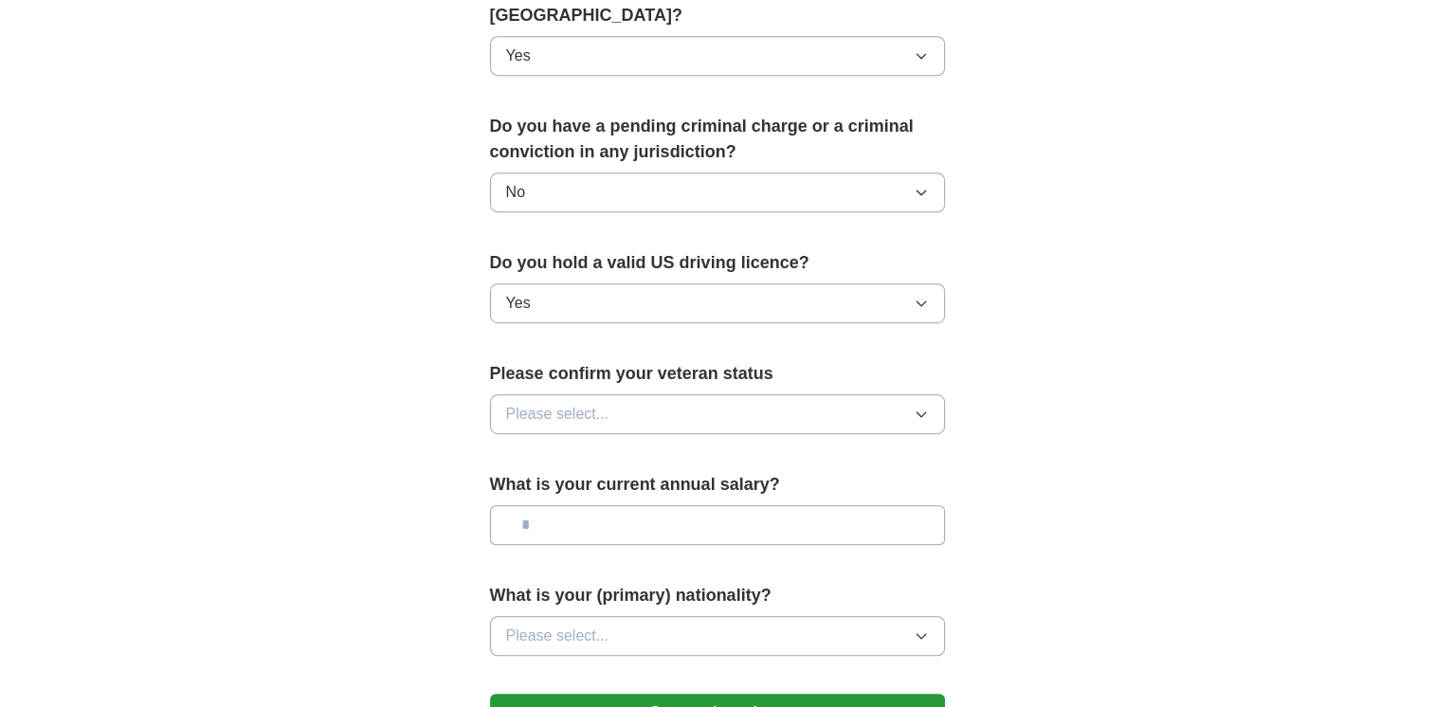
click at [580, 403] on span "Please select..." at bounding box center [557, 414] width 103 height 23
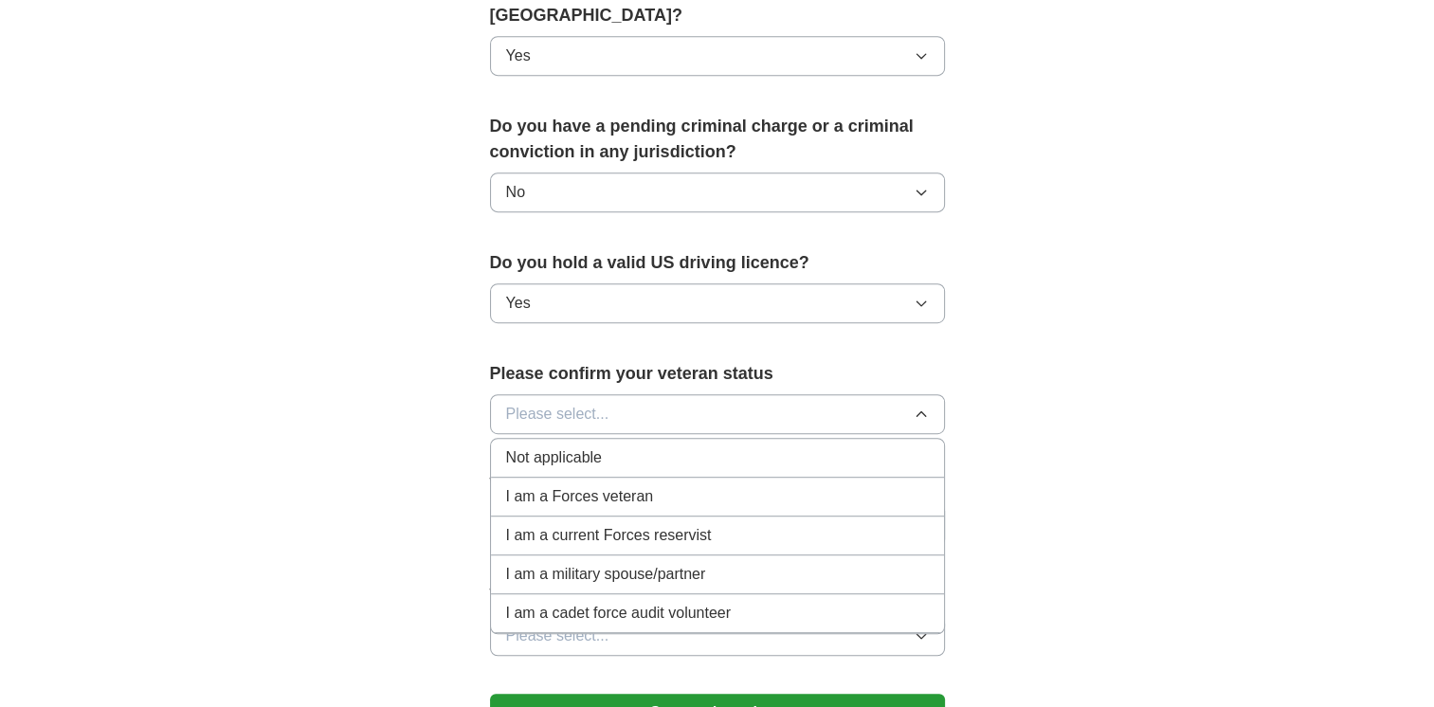
click at [574, 447] on span "Not applicable" at bounding box center [554, 458] width 96 height 23
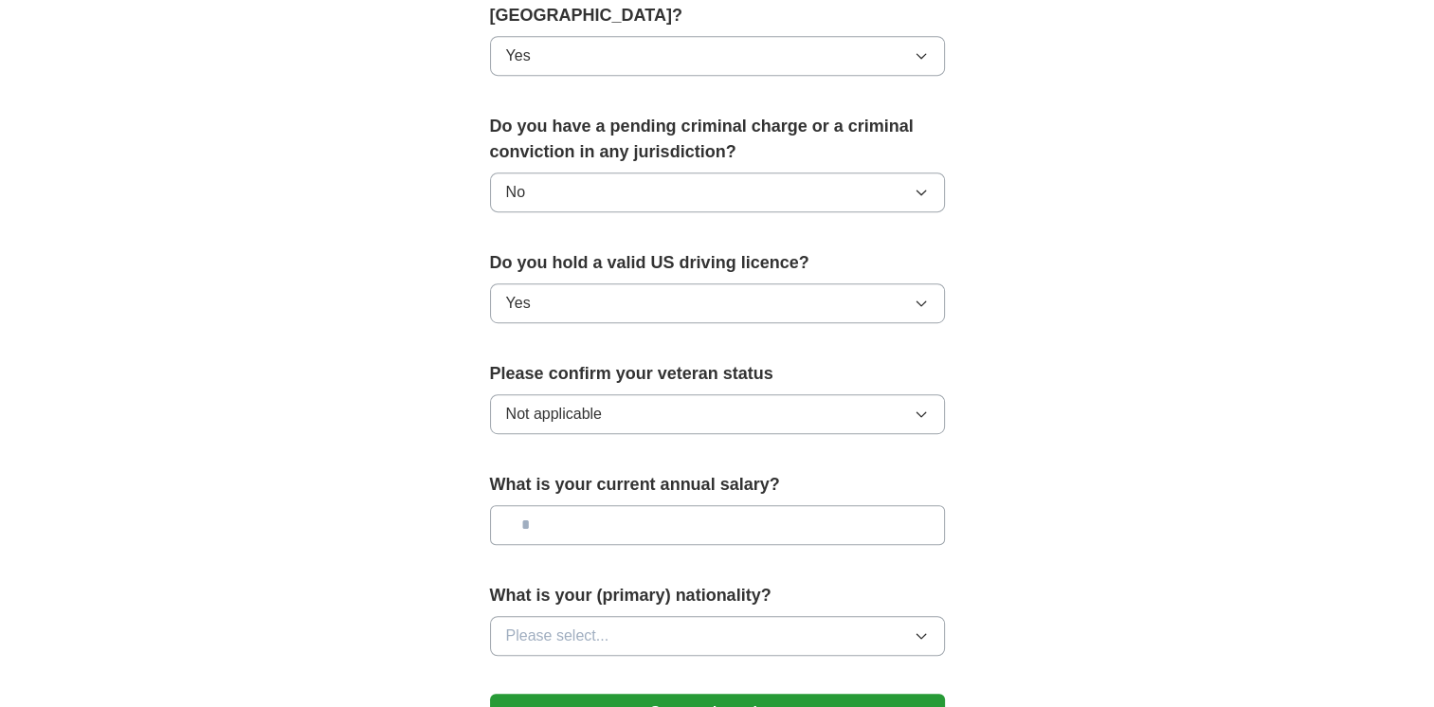
click at [561, 505] on input "text" at bounding box center [717, 525] width 455 height 40
type input "*******"
click at [566, 625] on span "Please select..." at bounding box center [557, 636] width 103 height 23
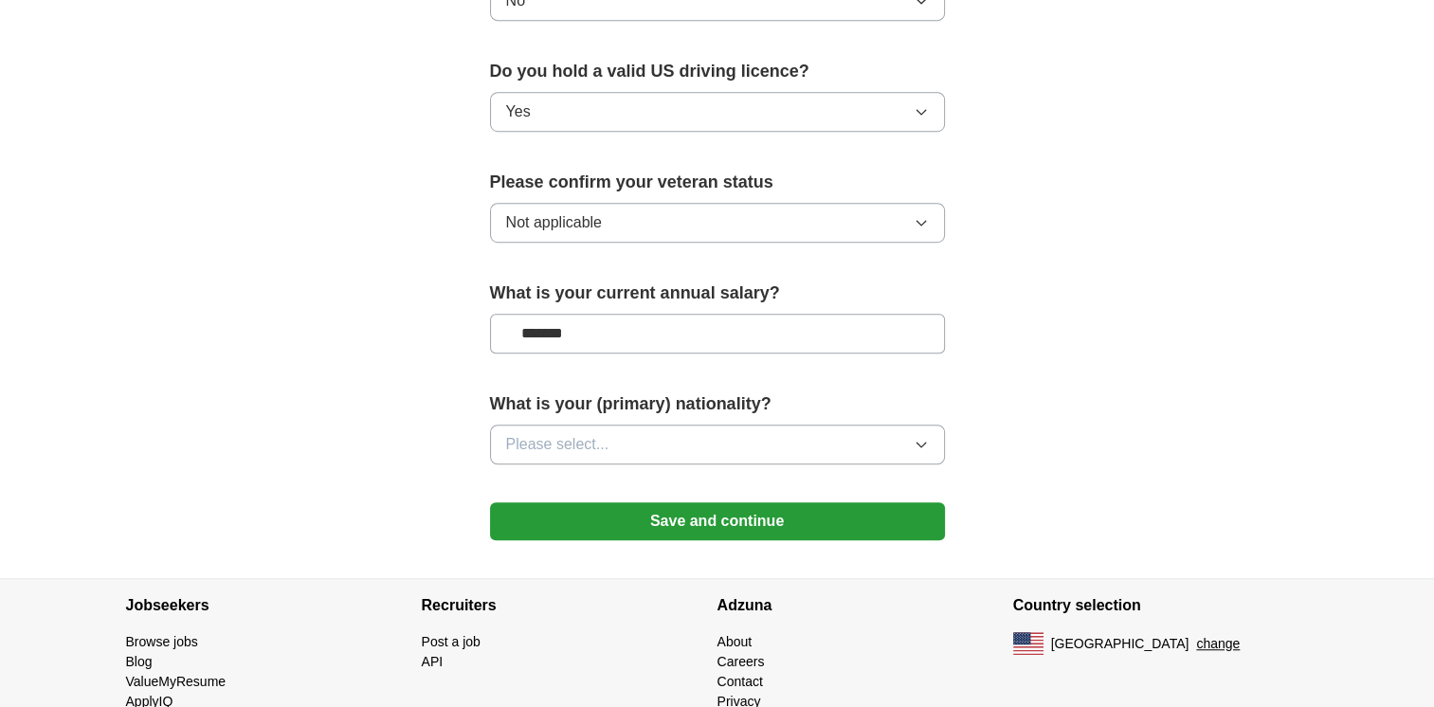
scroll to position [1236, 0]
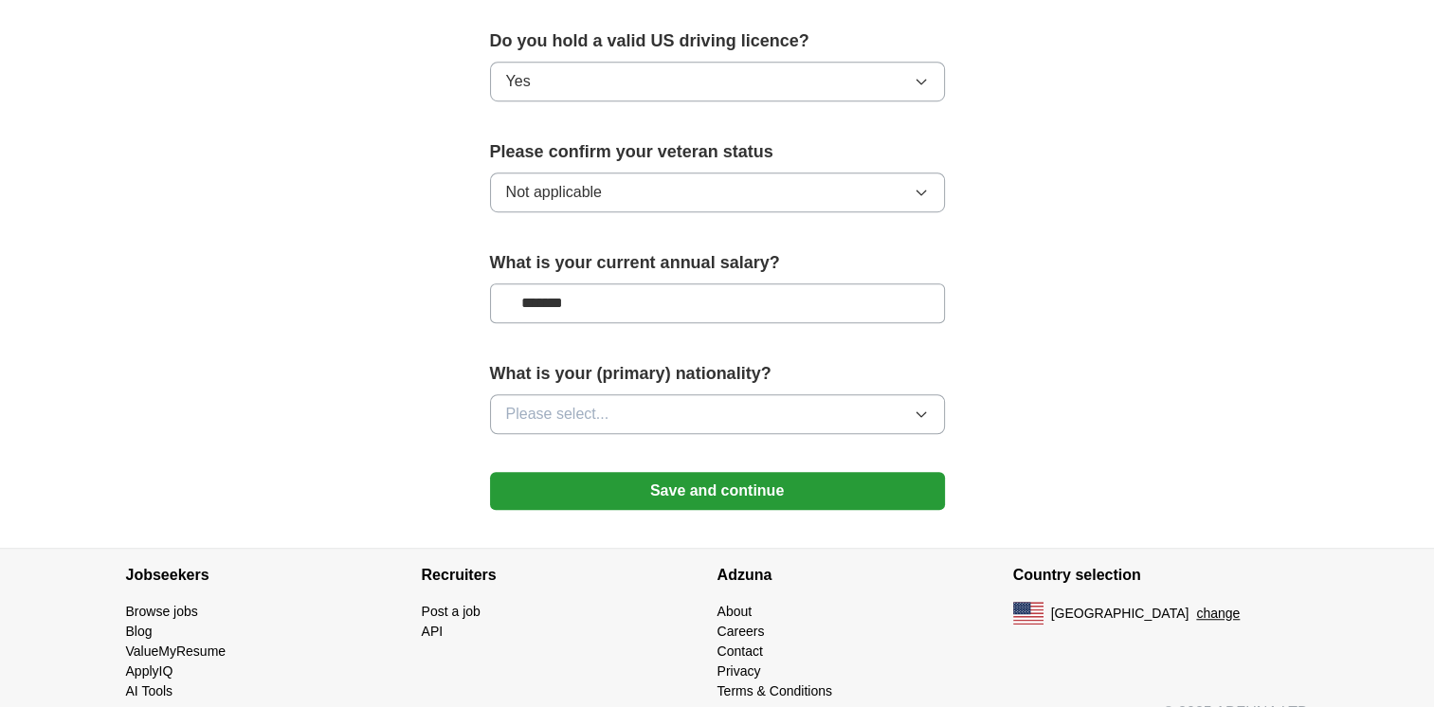
click at [921, 412] on icon "button" at bounding box center [921, 414] width 9 height 5
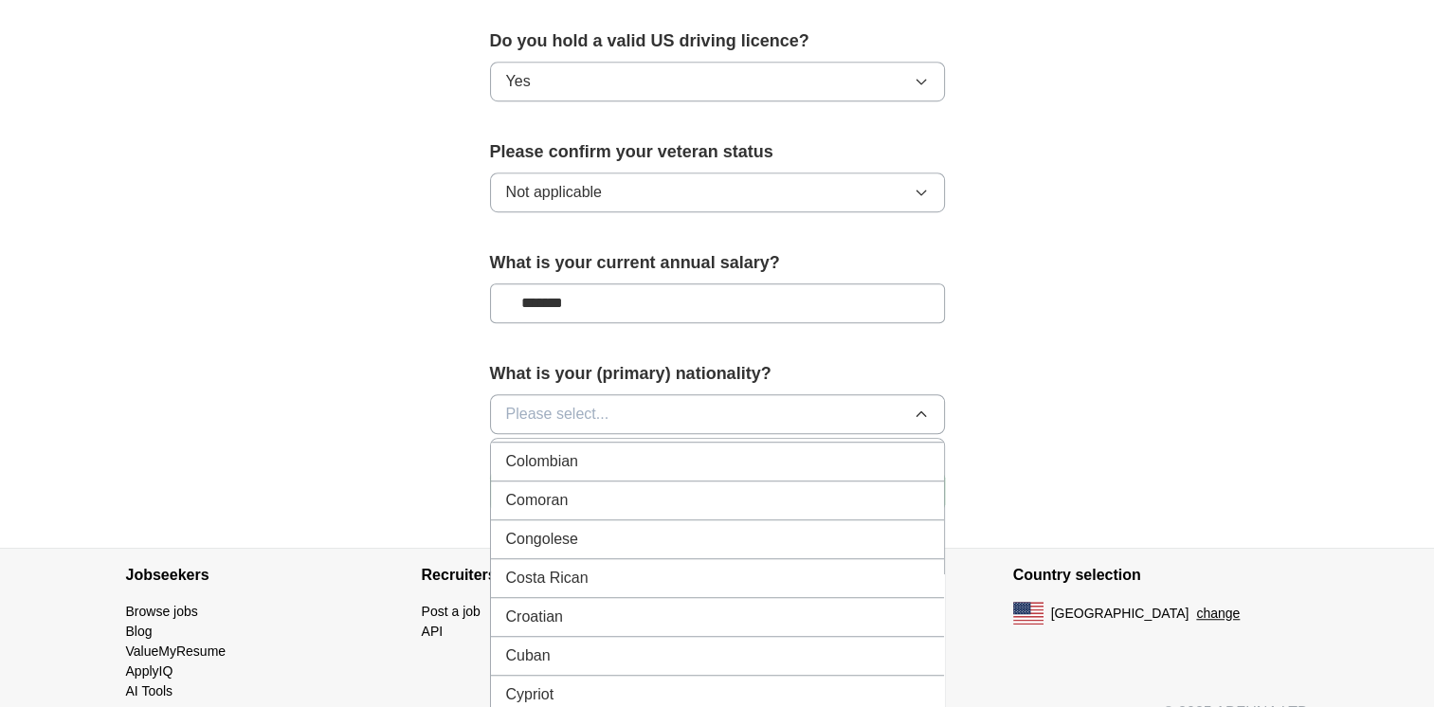
scroll to position [1619, 0]
click at [866, 538] on div "Croatian" at bounding box center [717, 549] width 423 height 23
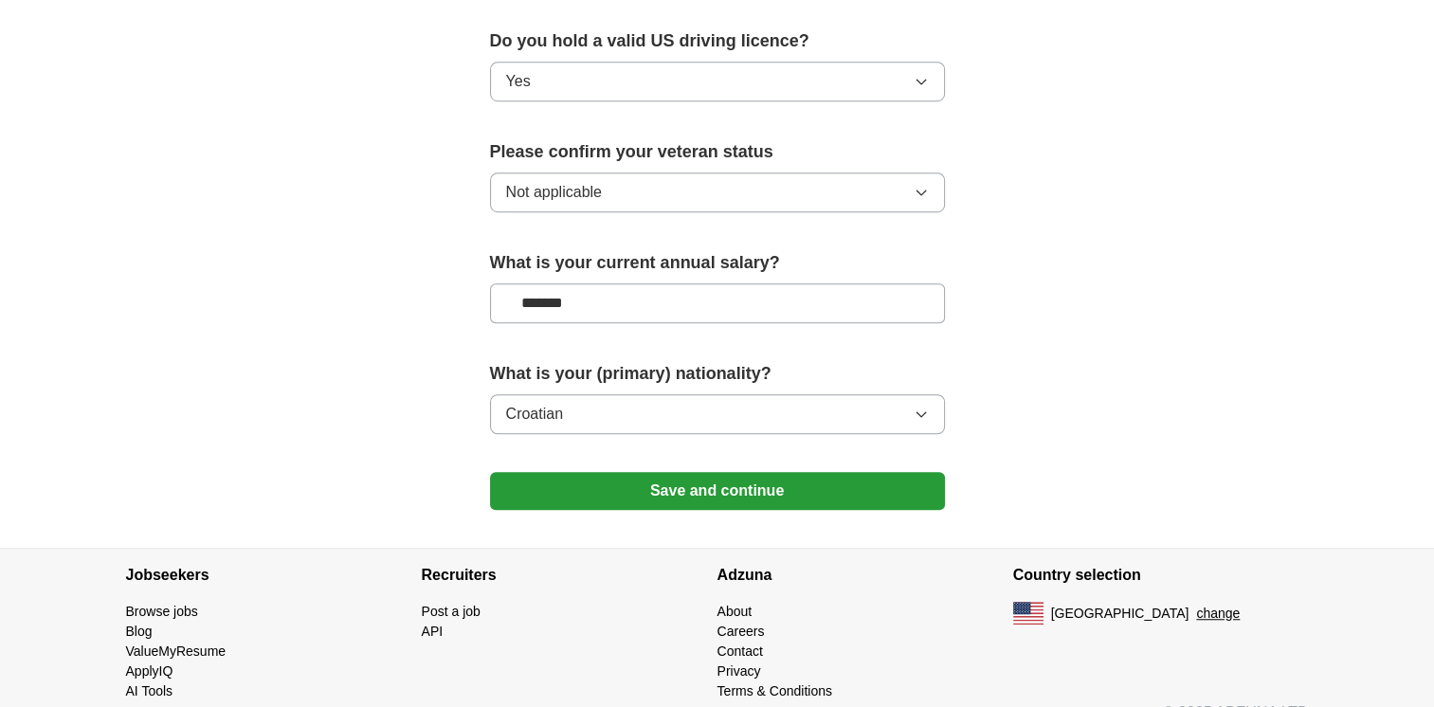
click at [921, 407] on icon "button" at bounding box center [921, 414] width 15 height 15
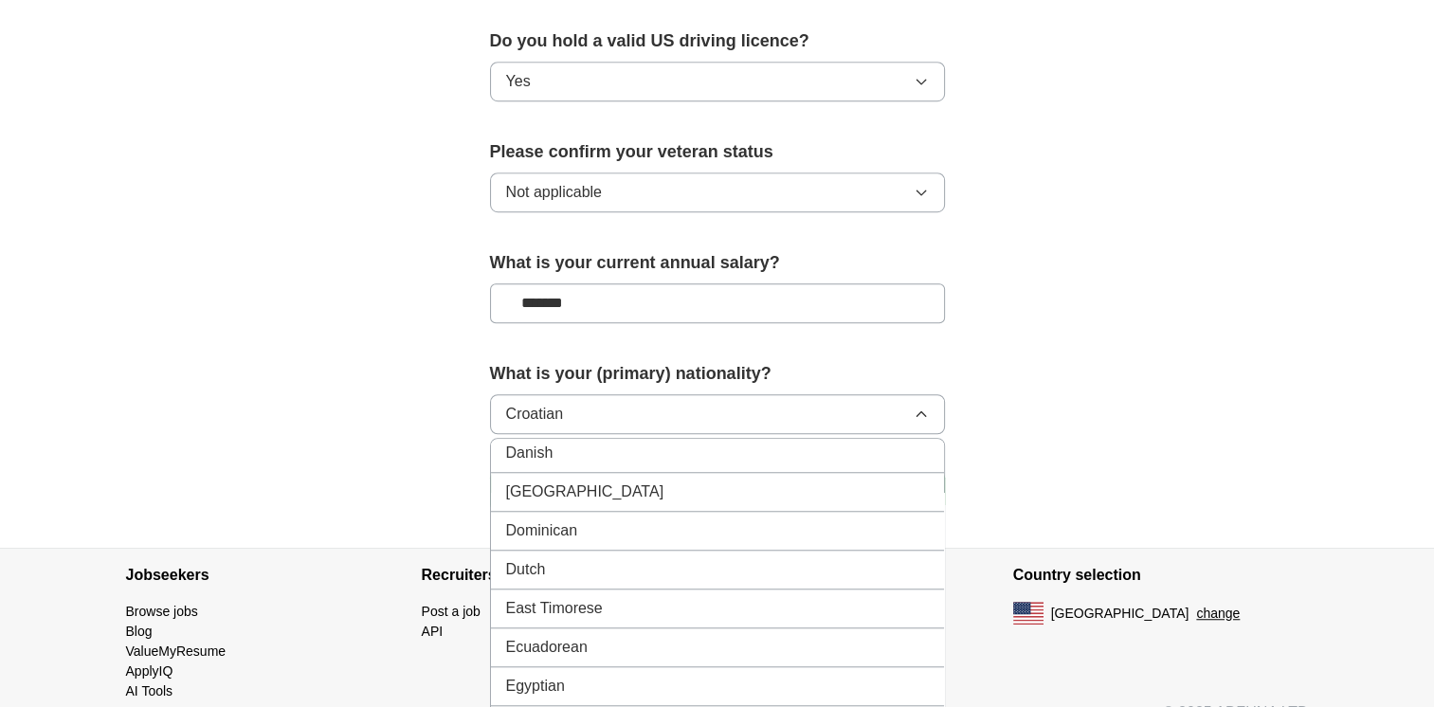
scroll to position [1857, 0]
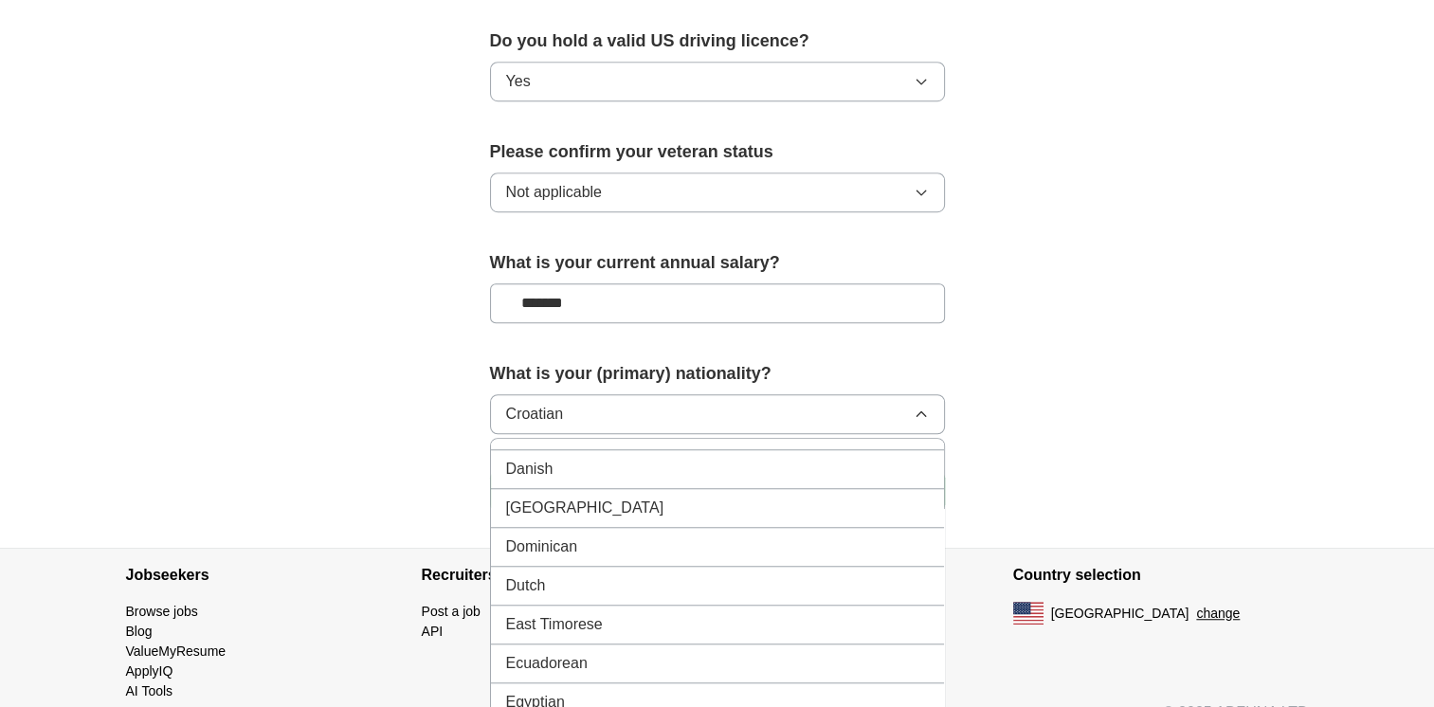
click at [762, 536] on div "Dominican" at bounding box center [717, 547] width 423 height 23
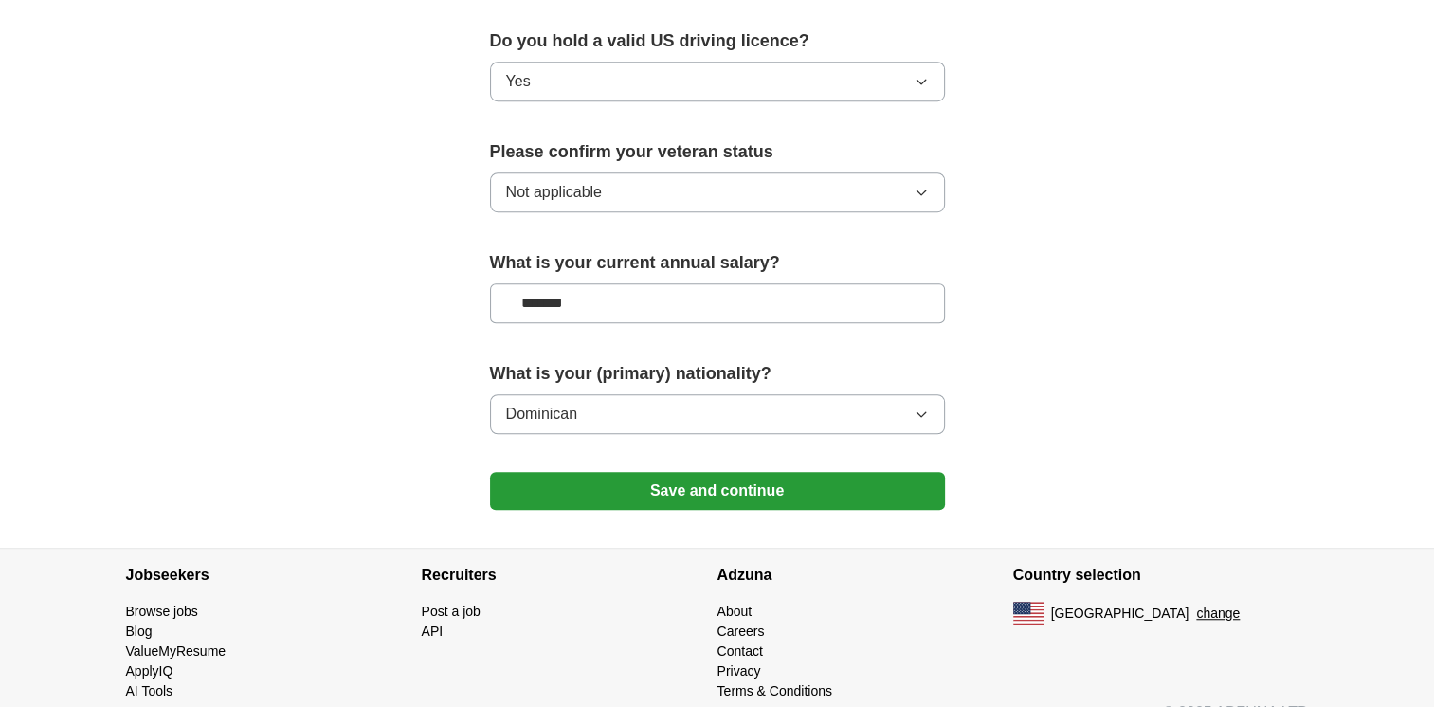
click at [925, 407] on icon "button" at bounding box center [921, 414] width 15 height 15
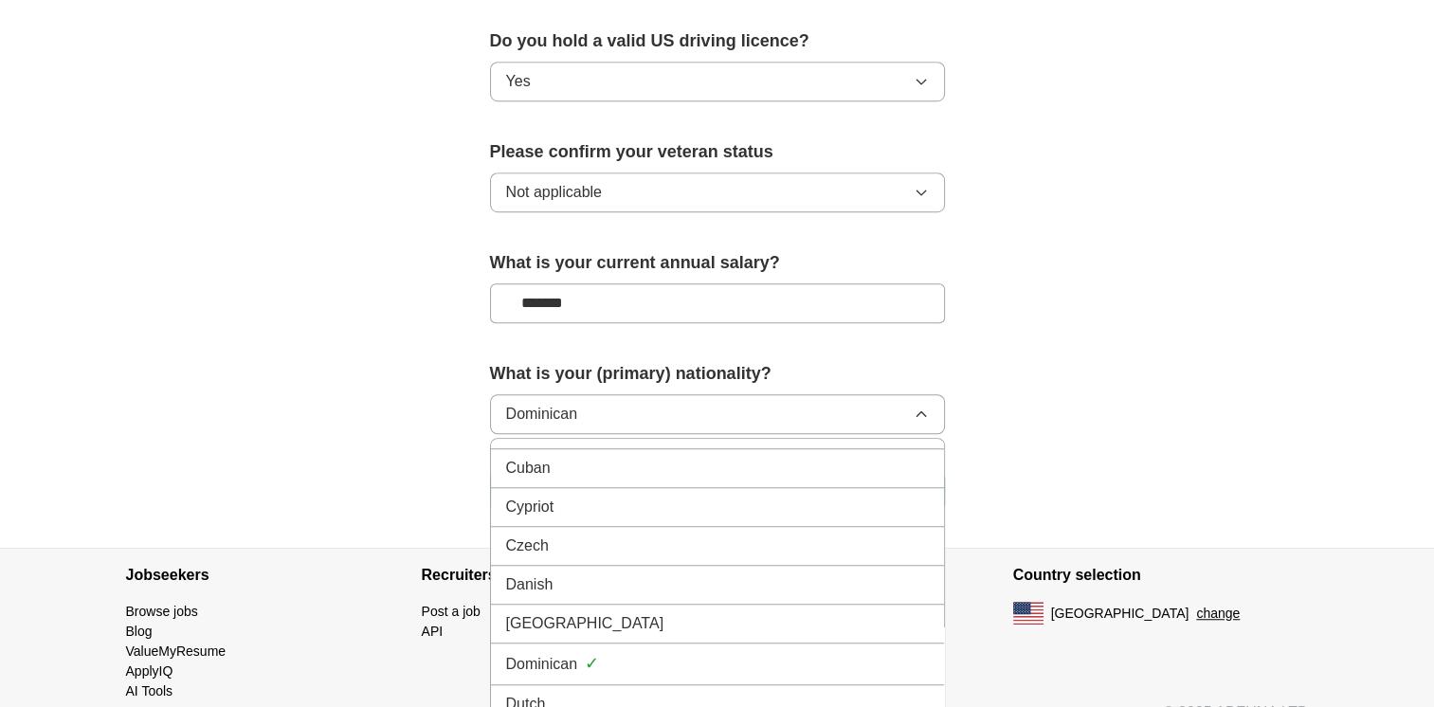
scroll to position [1756, 0]
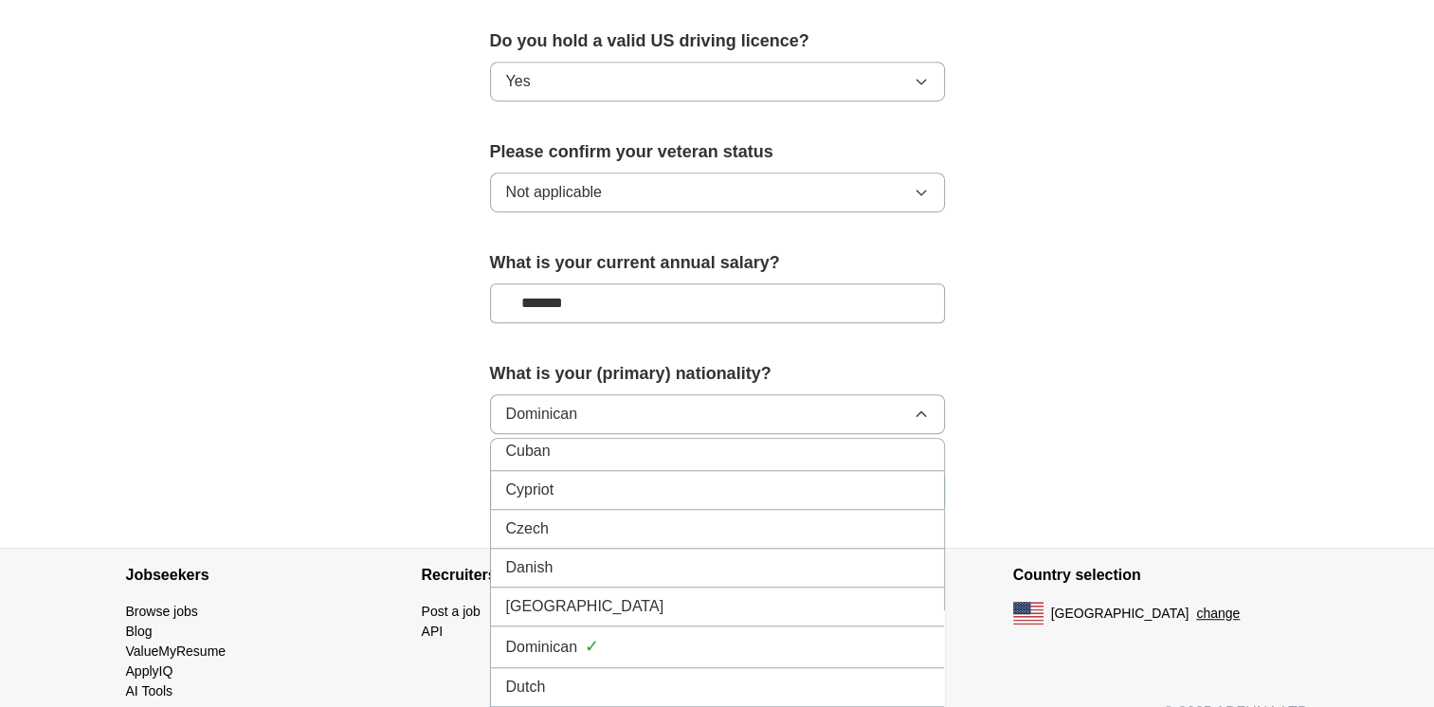
click at [714, 634] on div "Dominican ✓" at bounding box center [717, 647] width 423 height 26
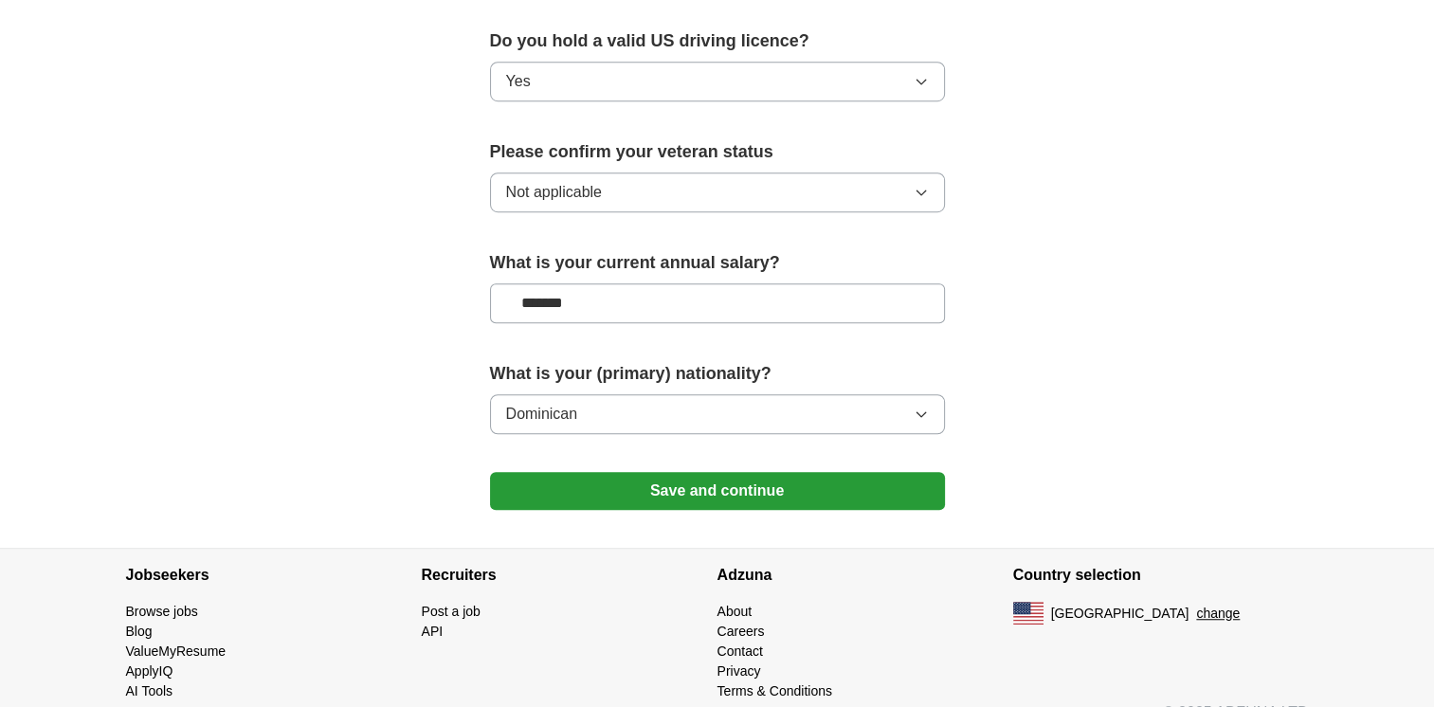
click at [840, 472] on button "Save and continue" at bounding box center [717, 491] width 455 height 38
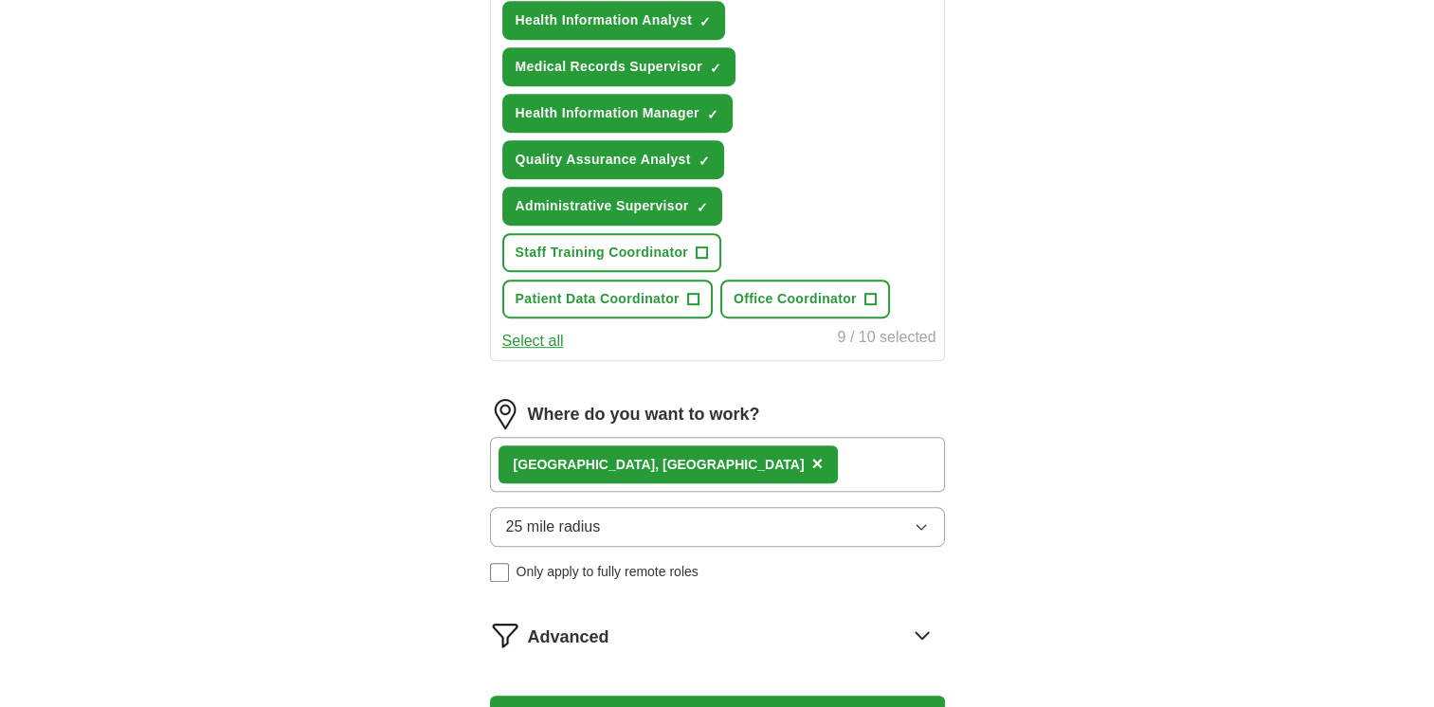
scroll to position [891, 0]
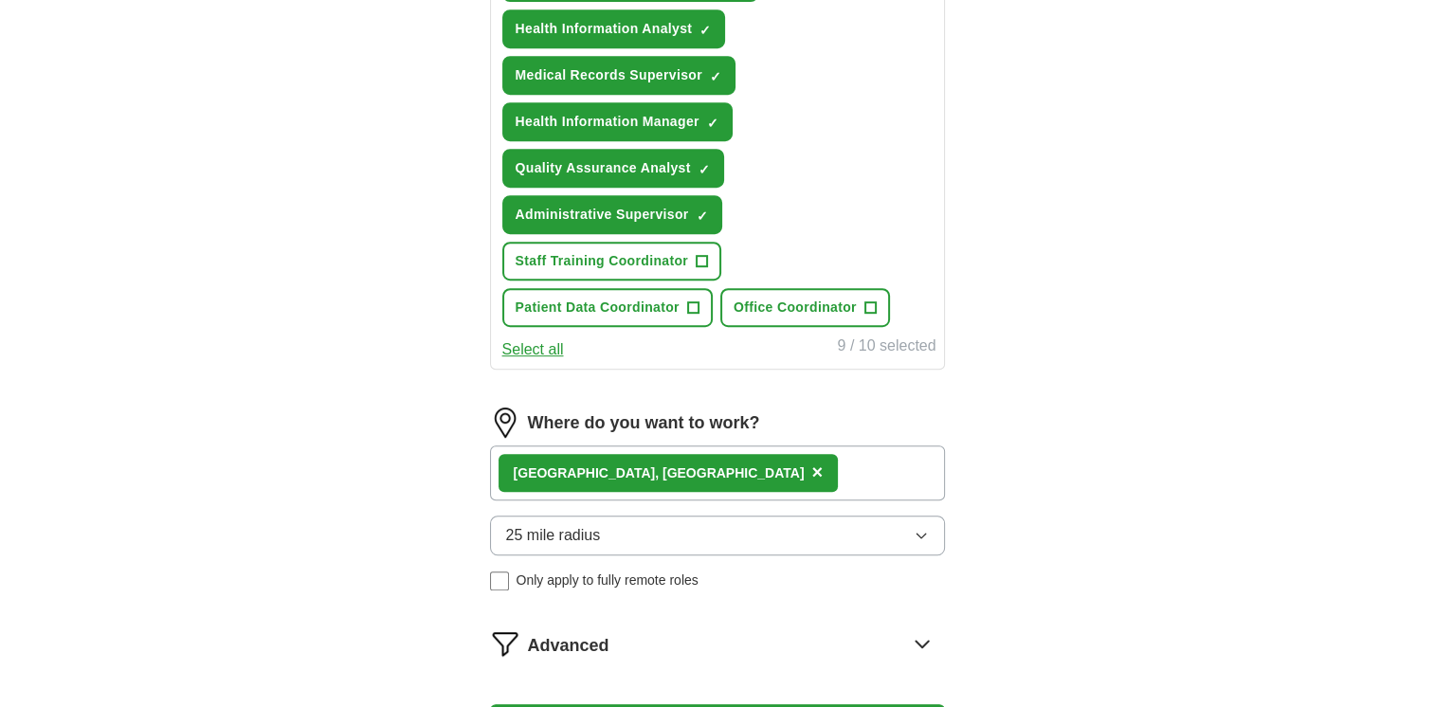
click at [539, 346] on button "Select all" at bounding box center [533, 349] width 62 height 23
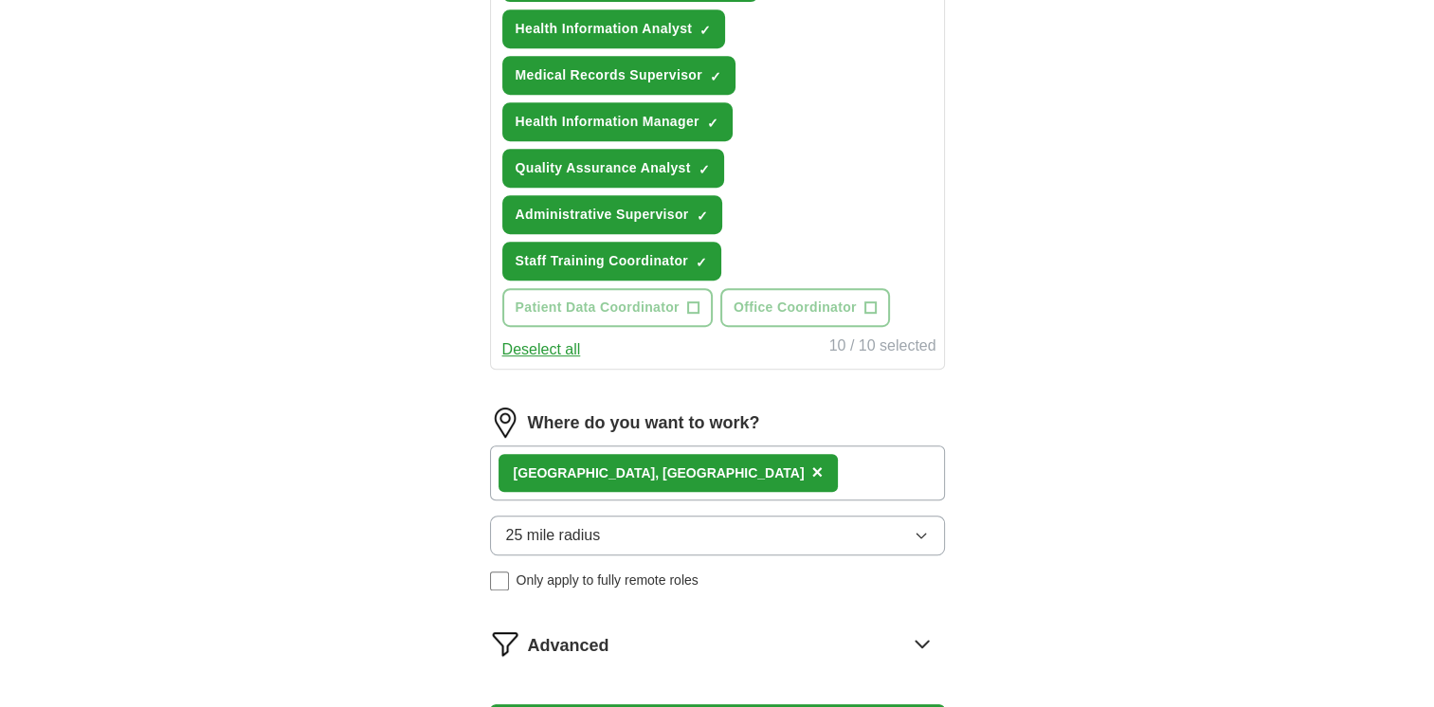
click at [861, 169] on div "Healthcare Compliance Officer ✓ × Office Manager ✓ × Patient Services Coordinat…" at bounding box center [718, 75] width 438 height 520
click at [654, 159] on span "Quality Assurance Analyst" at bounding box center [603, 168] width 175 height 20
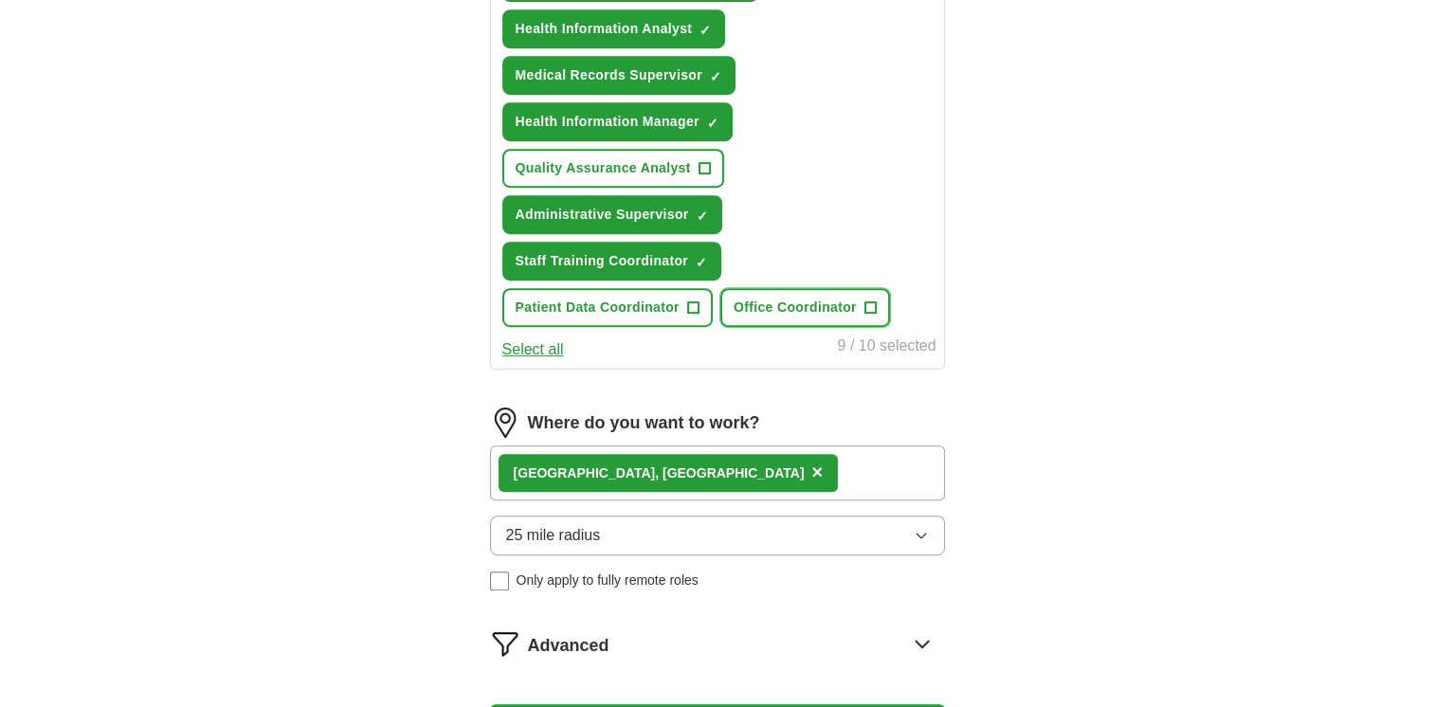
click at [868, 301] on span "+" at bounding box center [870, 308] width 11 height 15
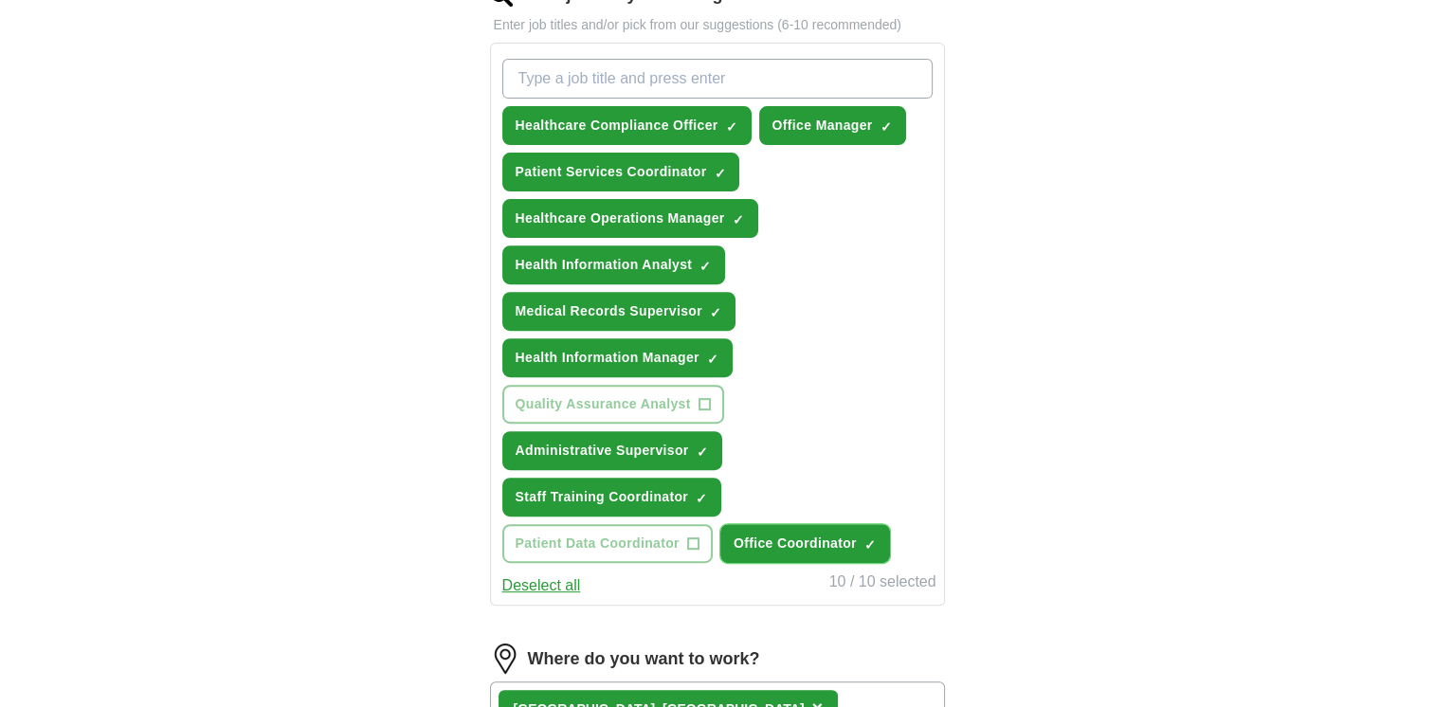
scroll to position [652, 0]
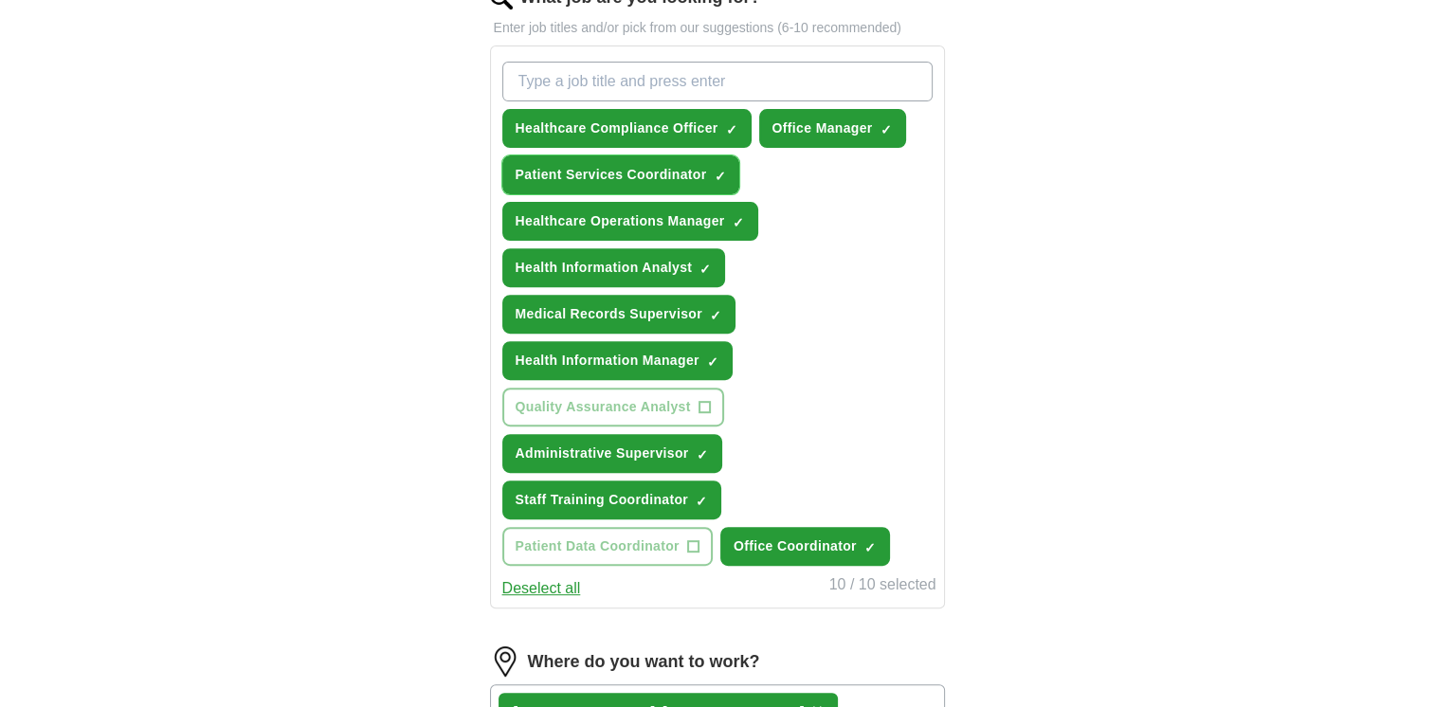
click at [0, 0] on span "×" at bounding box center [0, 0] width 0 height 0
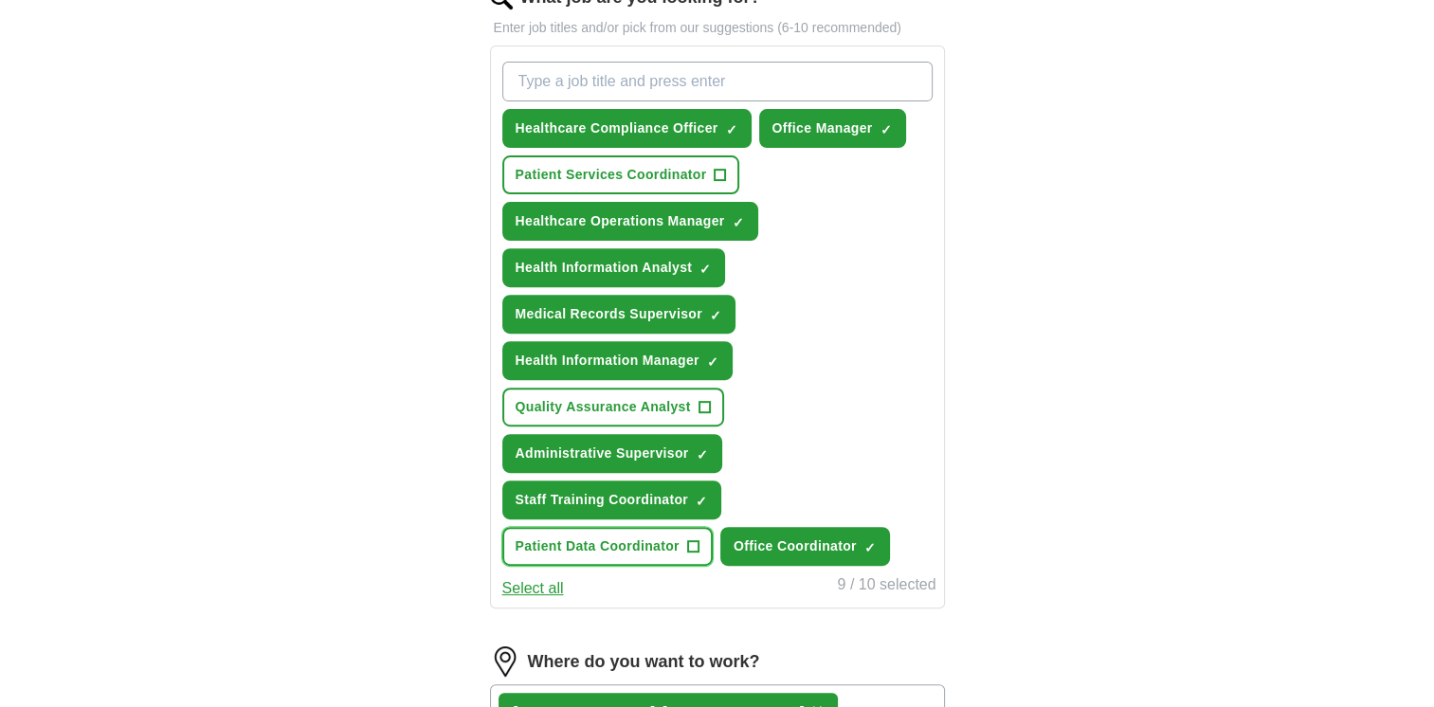
click at [586, 540] on span "Patient Data Coordinator" at bounding box center [598, 547] width 164 height 20
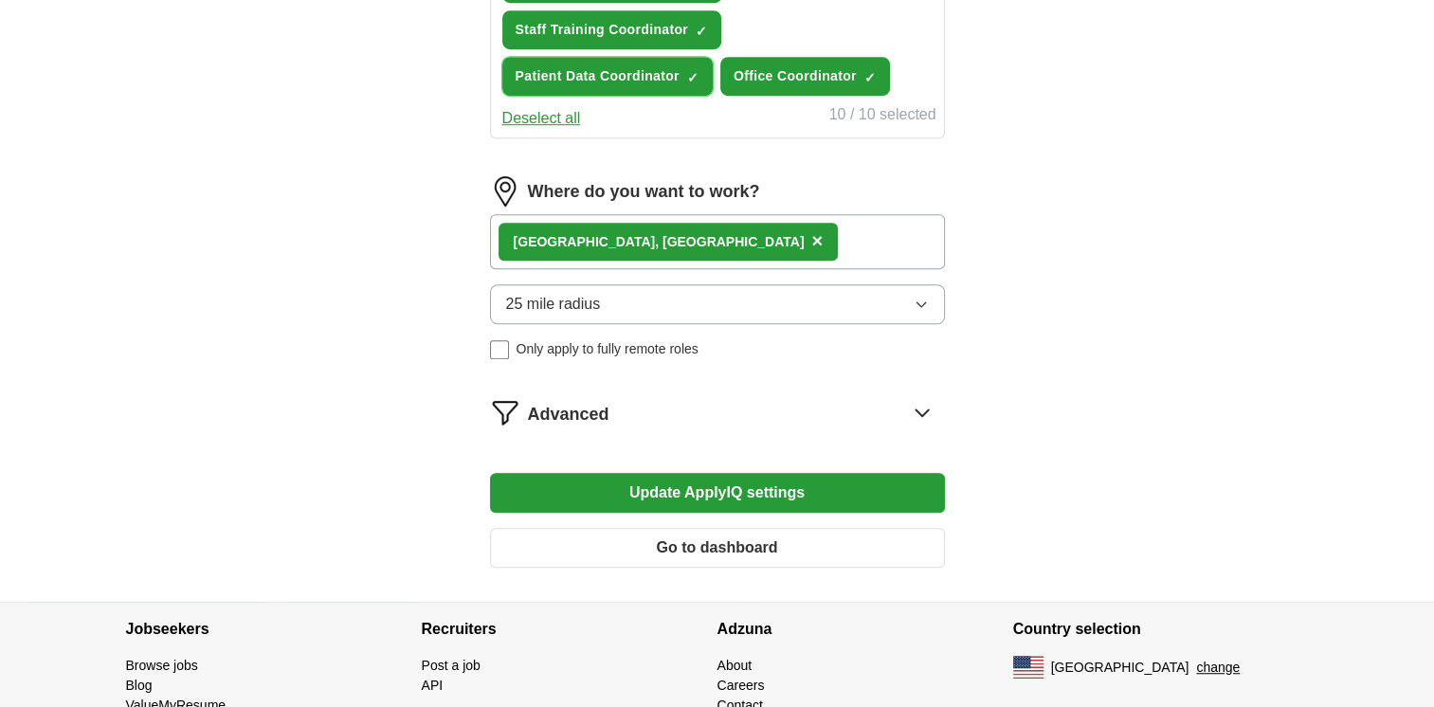
scroll to position [1120, 0]
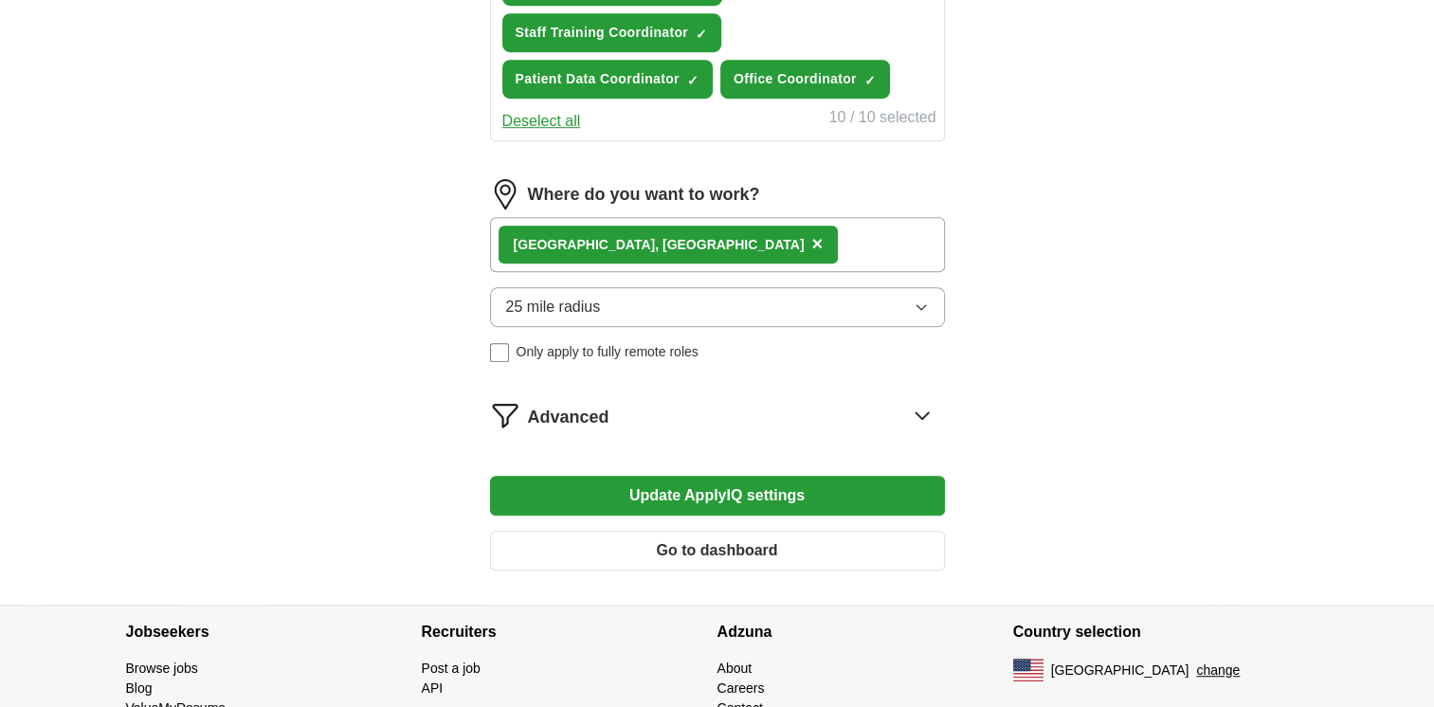
click at [781, 476] on button "Update ApplyIQ settings" at bounding box center [717, 496] width 455 height 40
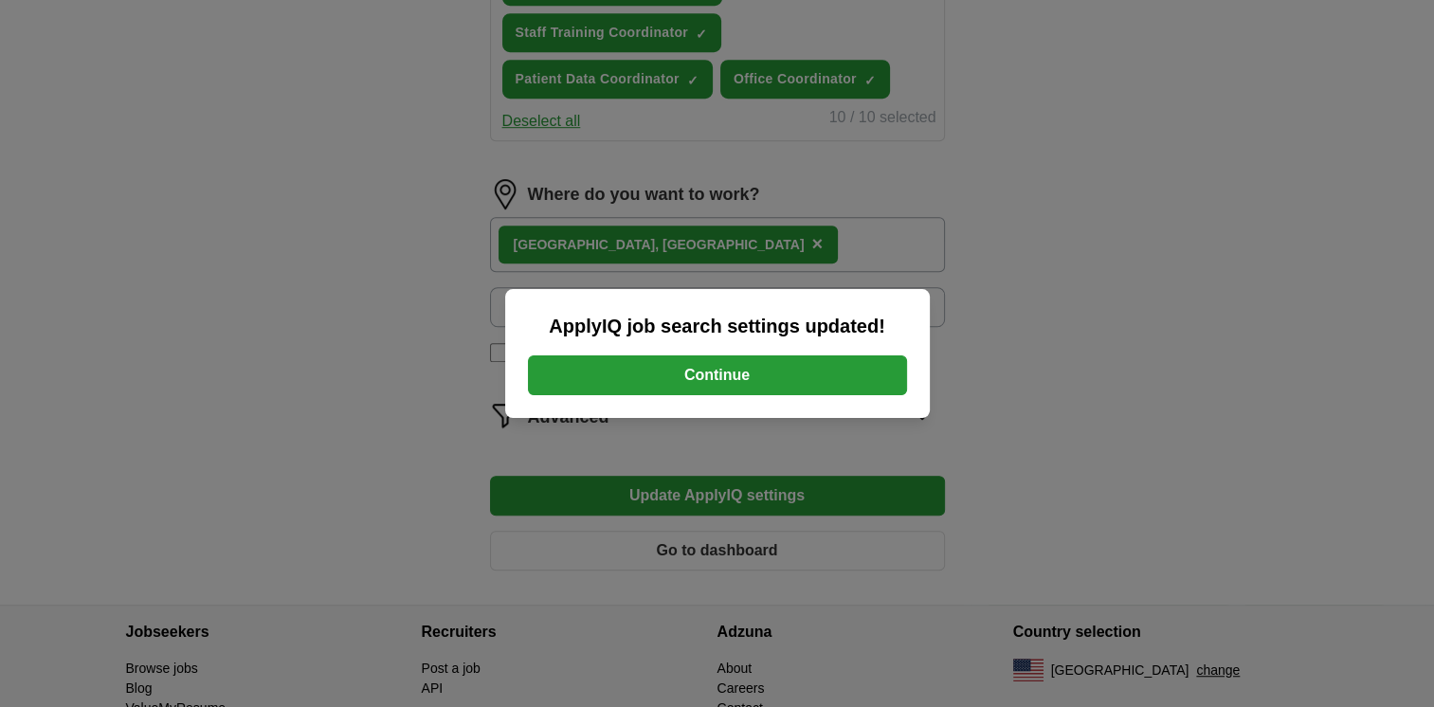
click at [714, 377] on button "Continue" at bounding box center [717, 376] width 379 height 40
